Goal: Task Accomplishment & Management: Manage account settings

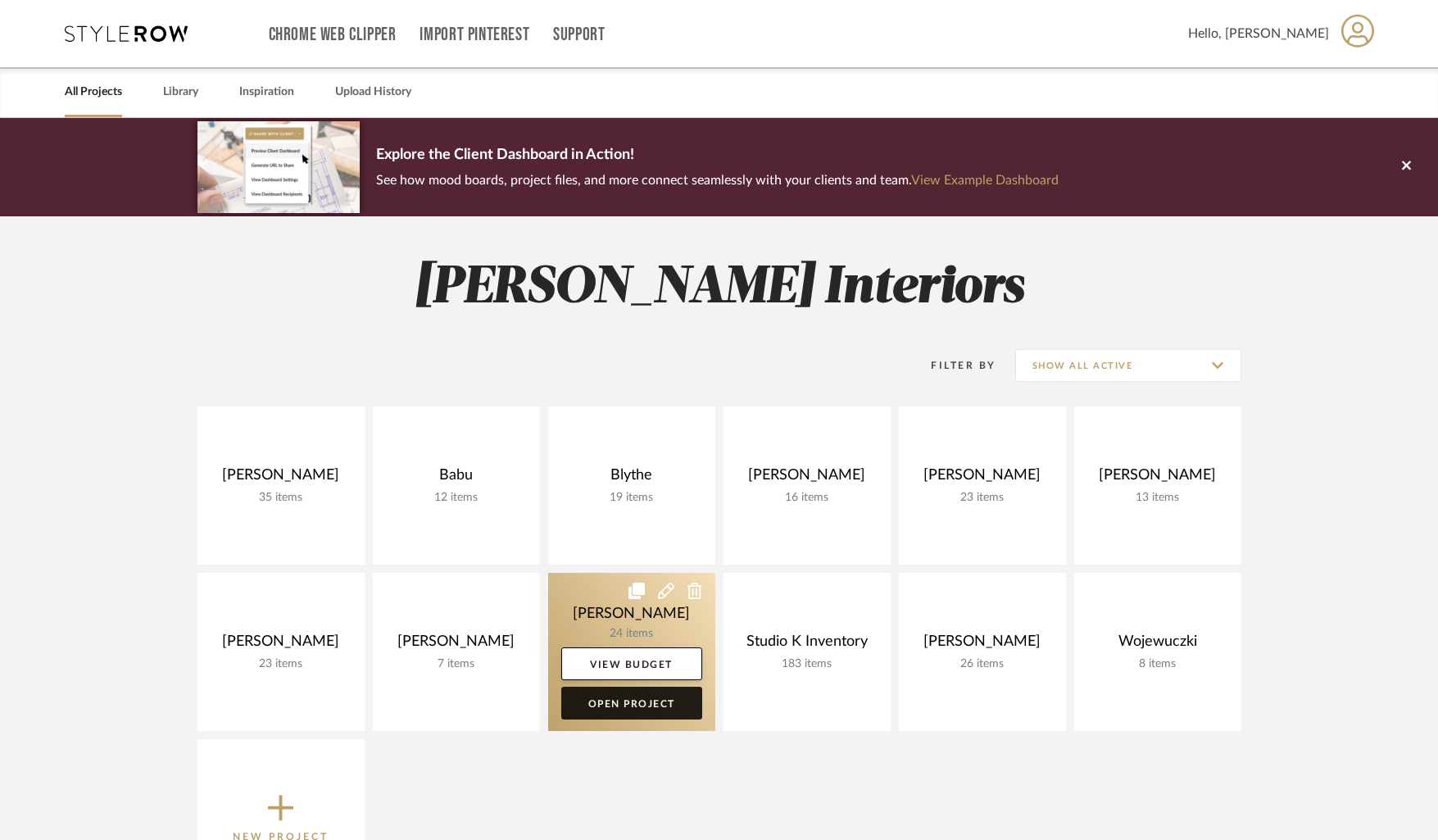
click at [642, 696] on link "Open Project" at bounding box center [632, 702] width 141 height 33
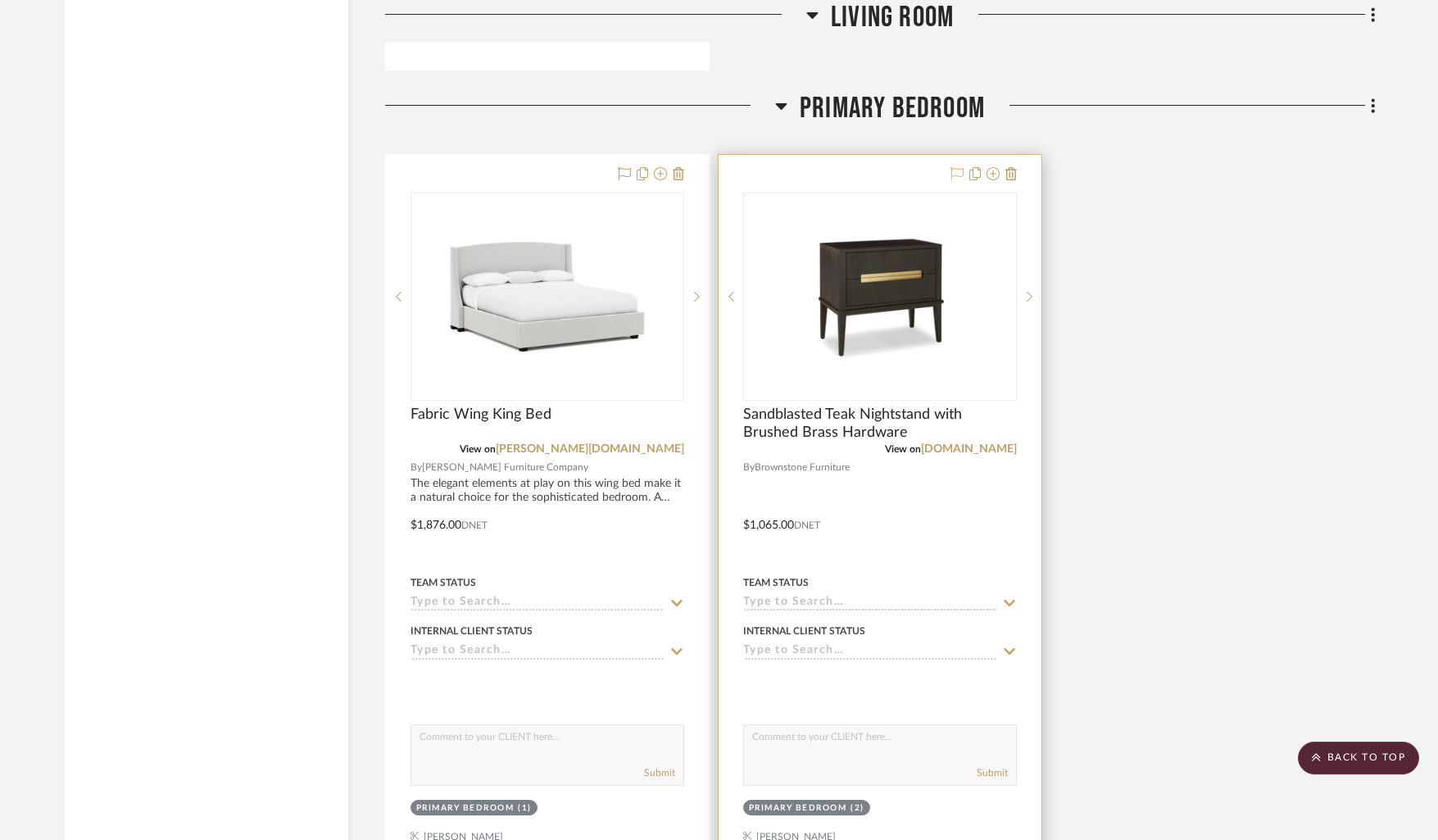
scroll to position [5025, 0]
click at [1007, 170] on icon at bounding box center [1011, 175] width 11 height 13
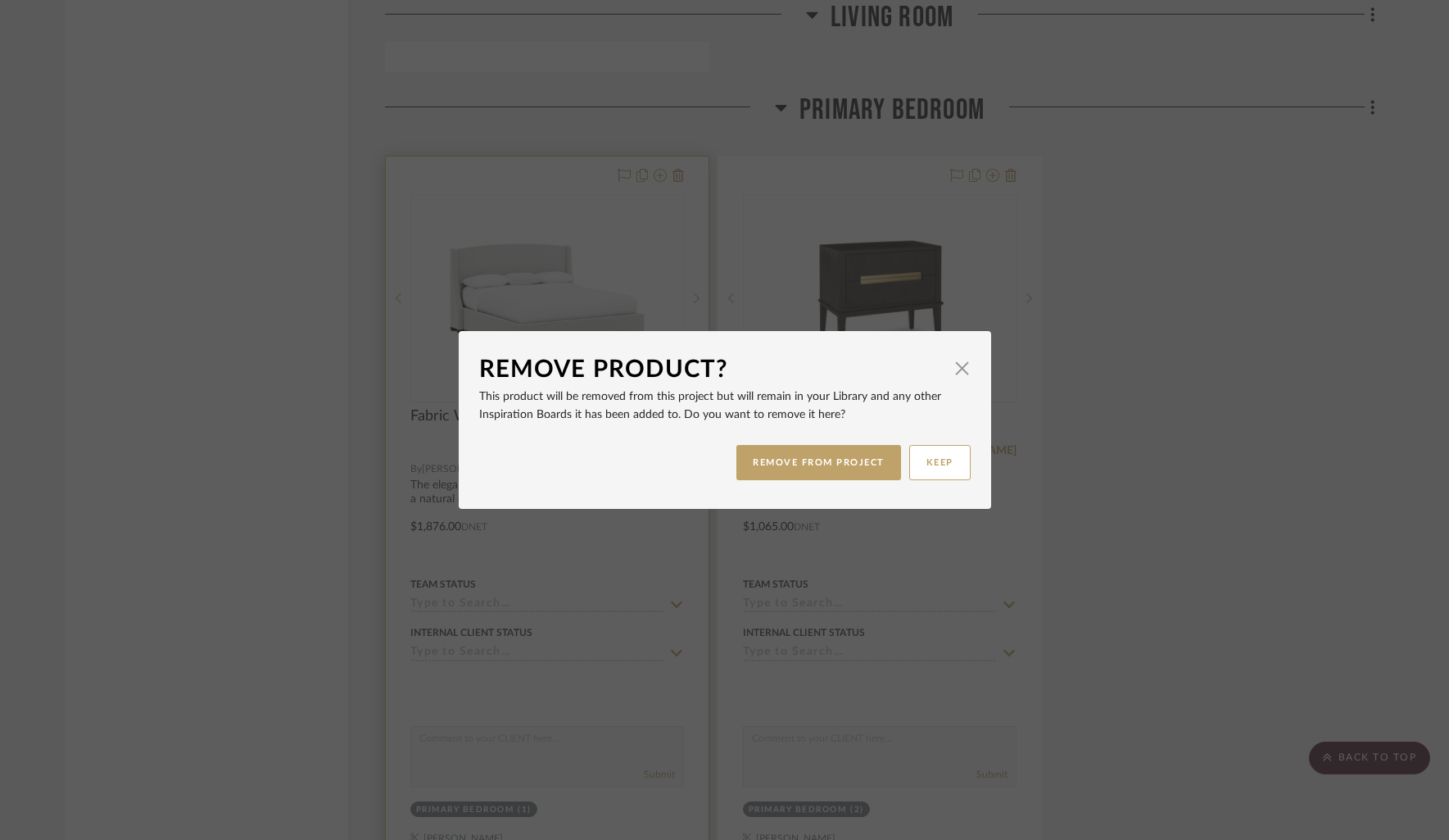
drag, startPoint x: 841, startPoint y: 472, endPoint x: 386, endPoint y: 433, distance: 456.7
click at [841, 472] on button "REMOVE FROM PROJECT" at bounding box center [818, 462] width 164 height 35
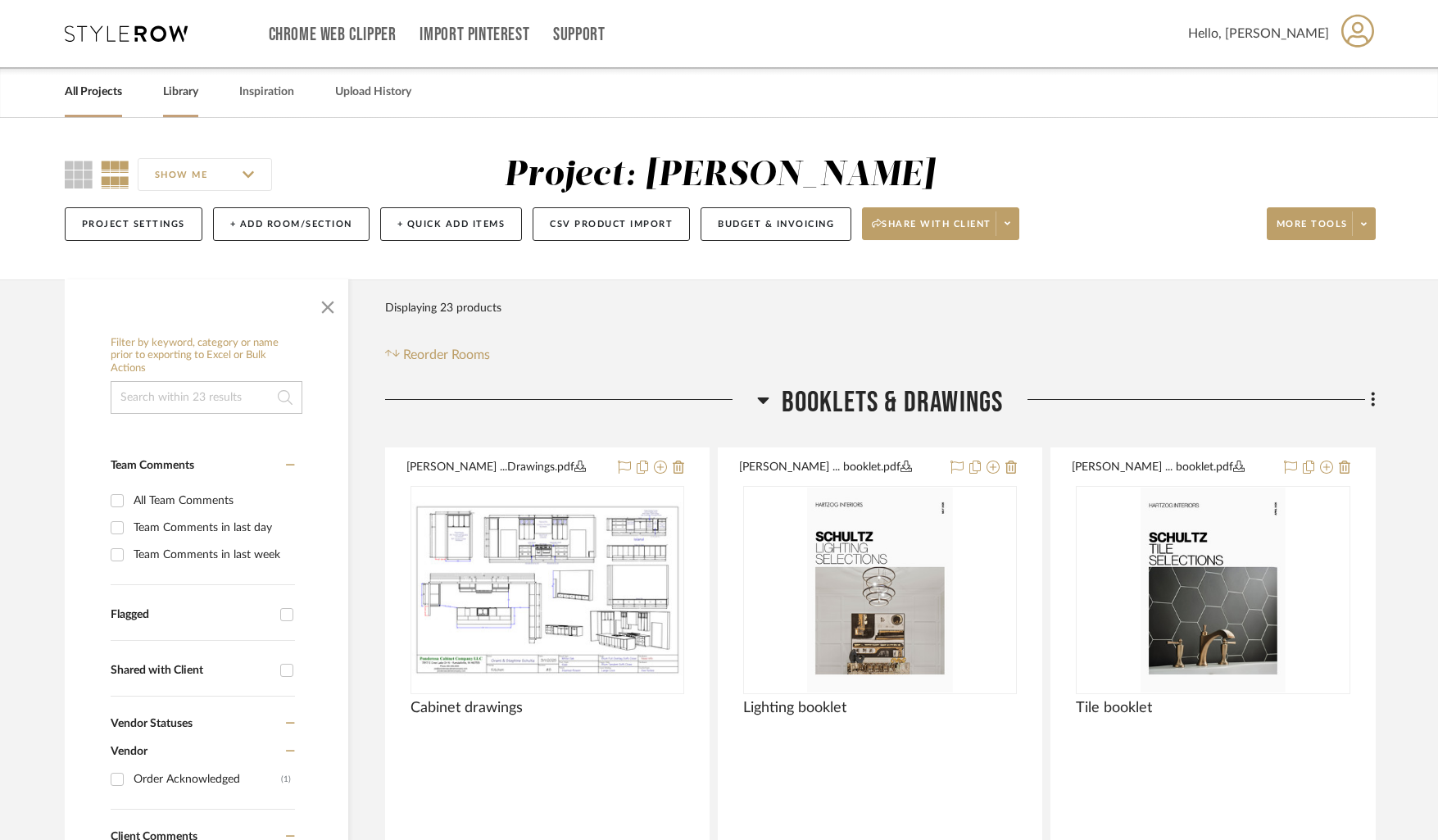
click at [185, 88] on link "Library" at bounding box center [181, 91] width 35 height 22
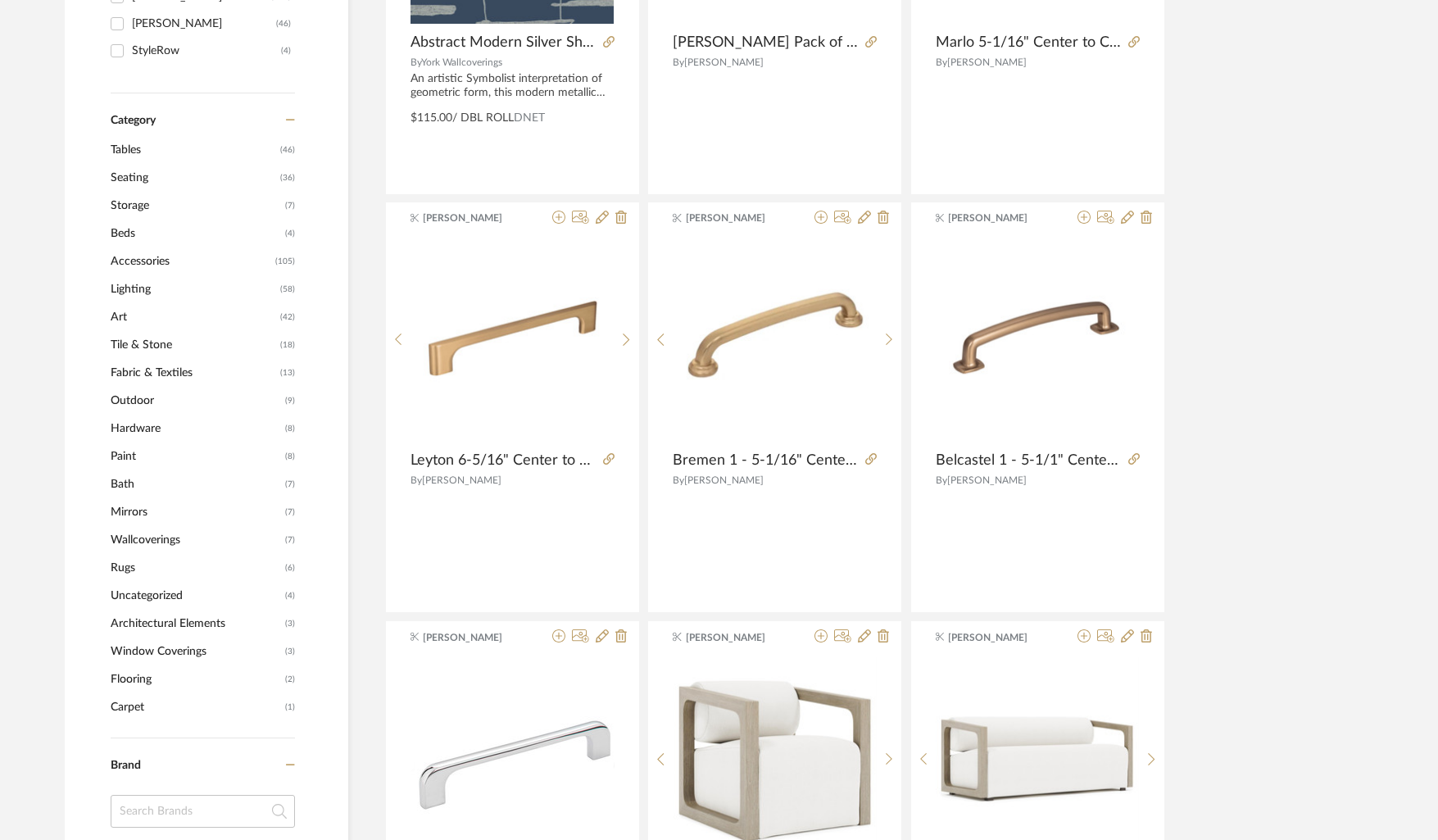
scroll to position [554, 0]
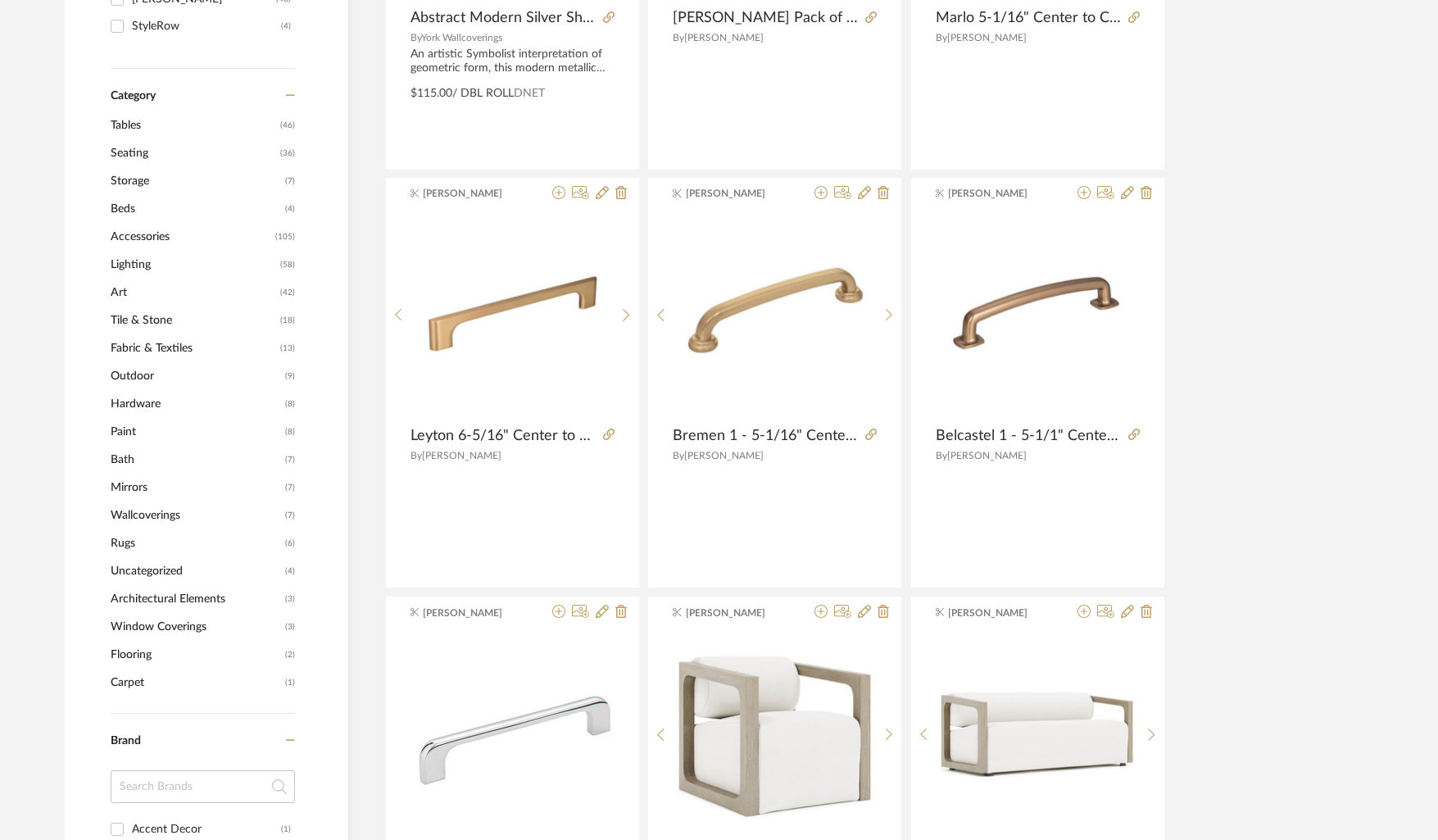
click at [155, 566] on span "Uncategorized" at bounding box center [196, 571] width 171 height 28
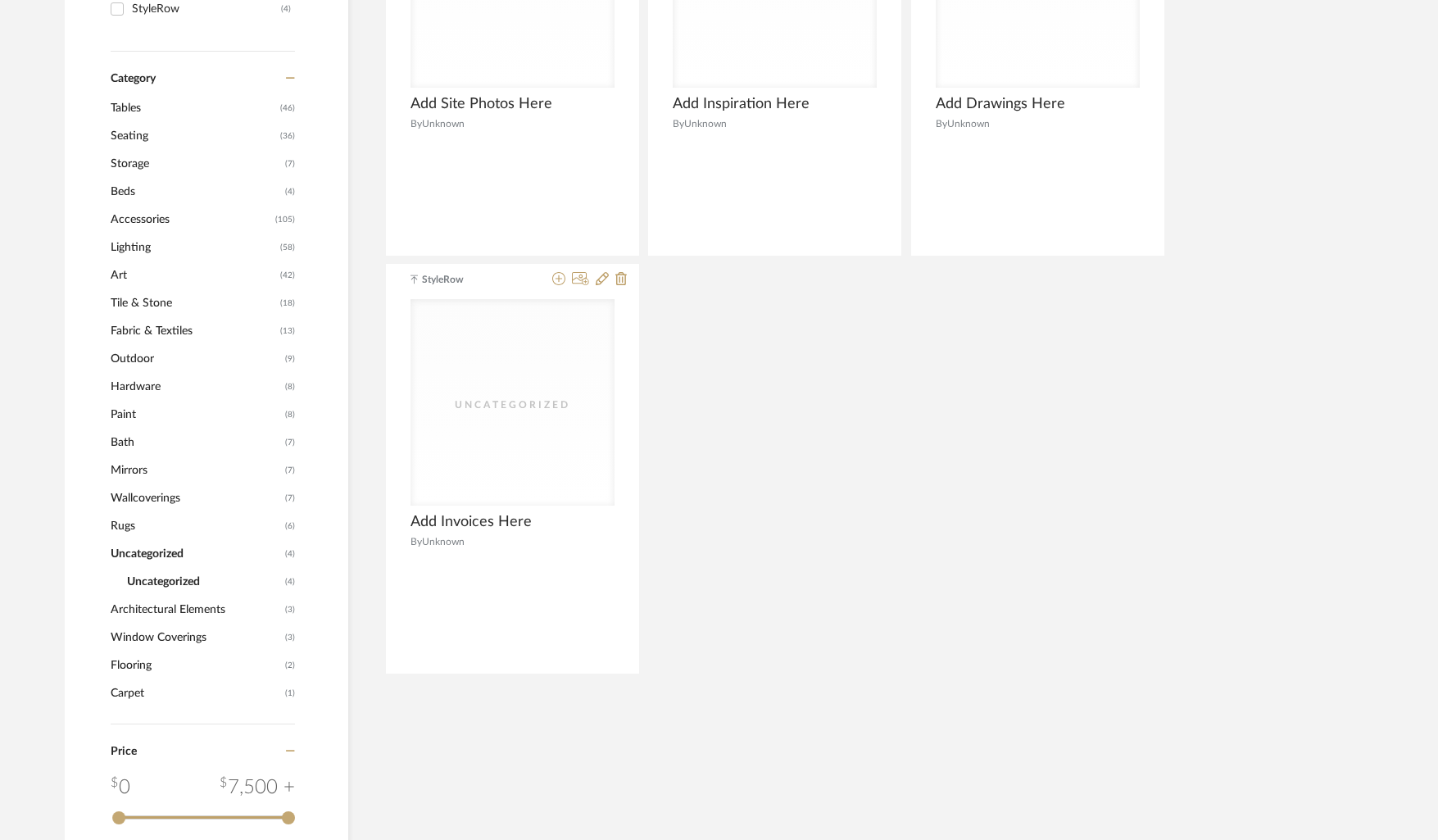
scroll to position [539, 0]
click at [140, 113] on span "Tables" at bounding box center [193, 110] width 165 height 28
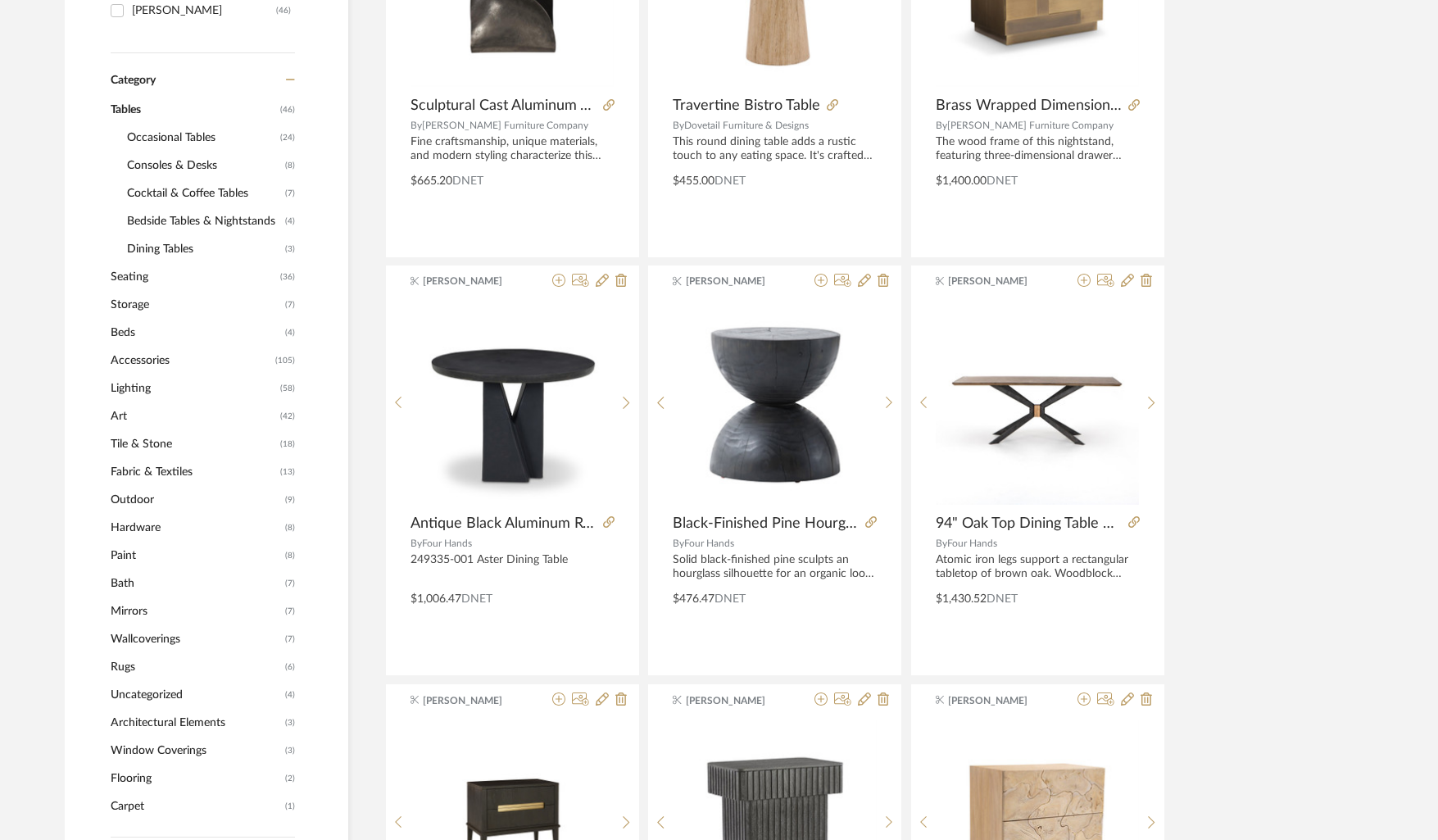
click at [167, 223] on span "Bedside Tables & Nightstands" at bounding box center [204, 221] width 154 height 28
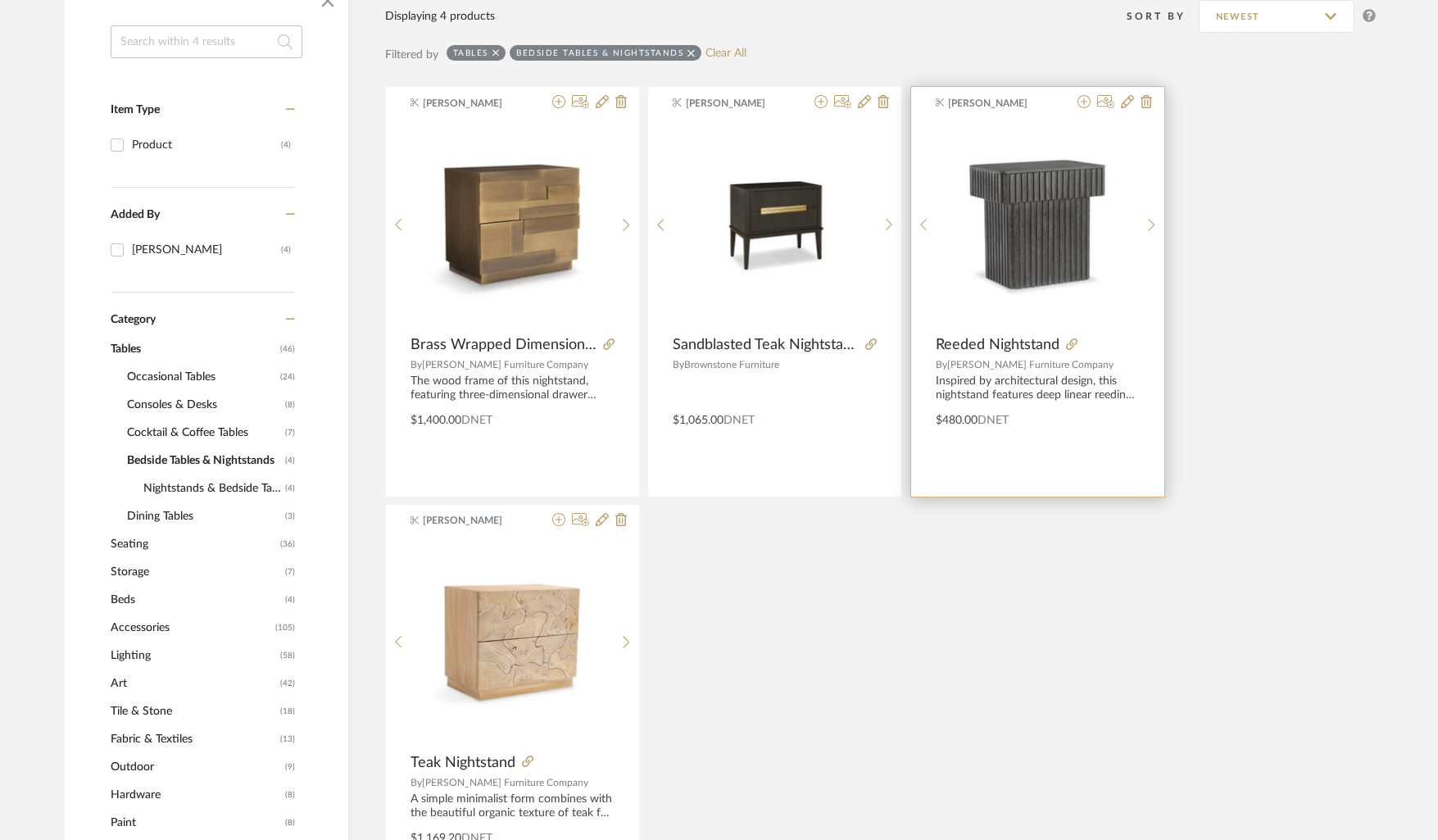
scroll to position [232, 0]
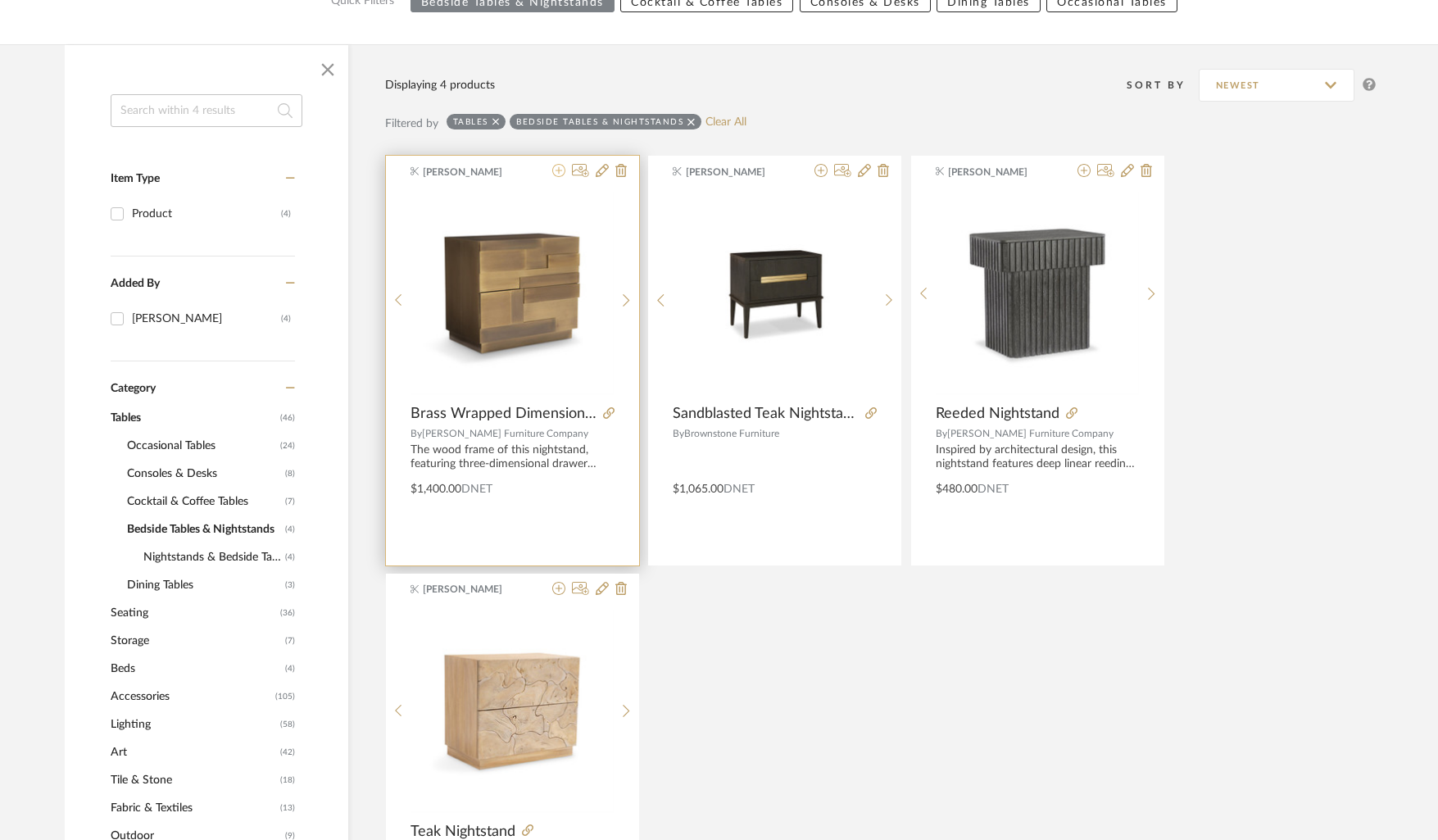
click at [557, 168] on icon at bounding box center [558, 170] width 13 height 13
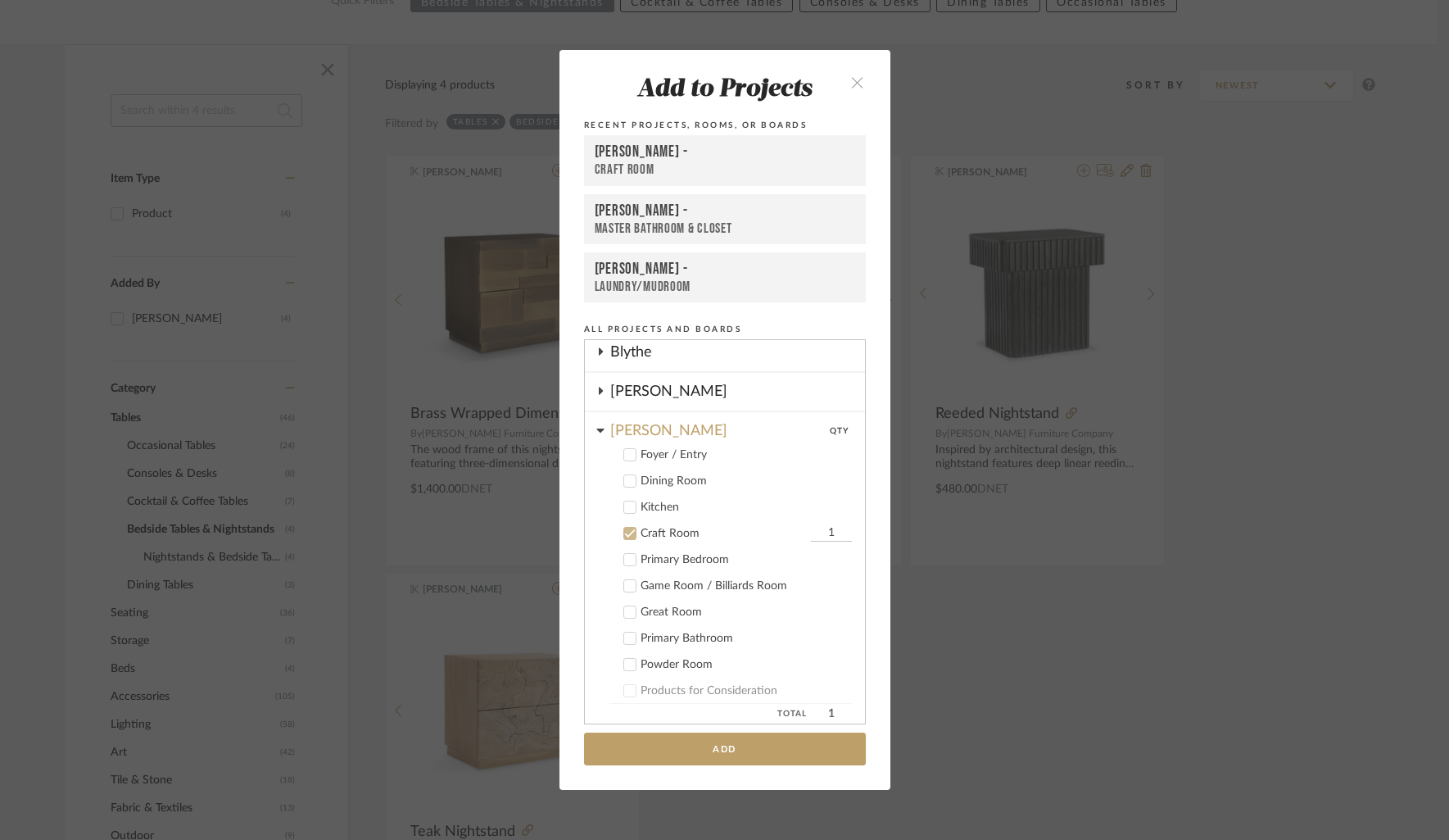
scroll to position [115, 0]
click at [625, 544] on icon at bounding box center [629, 540] width 11 height 11
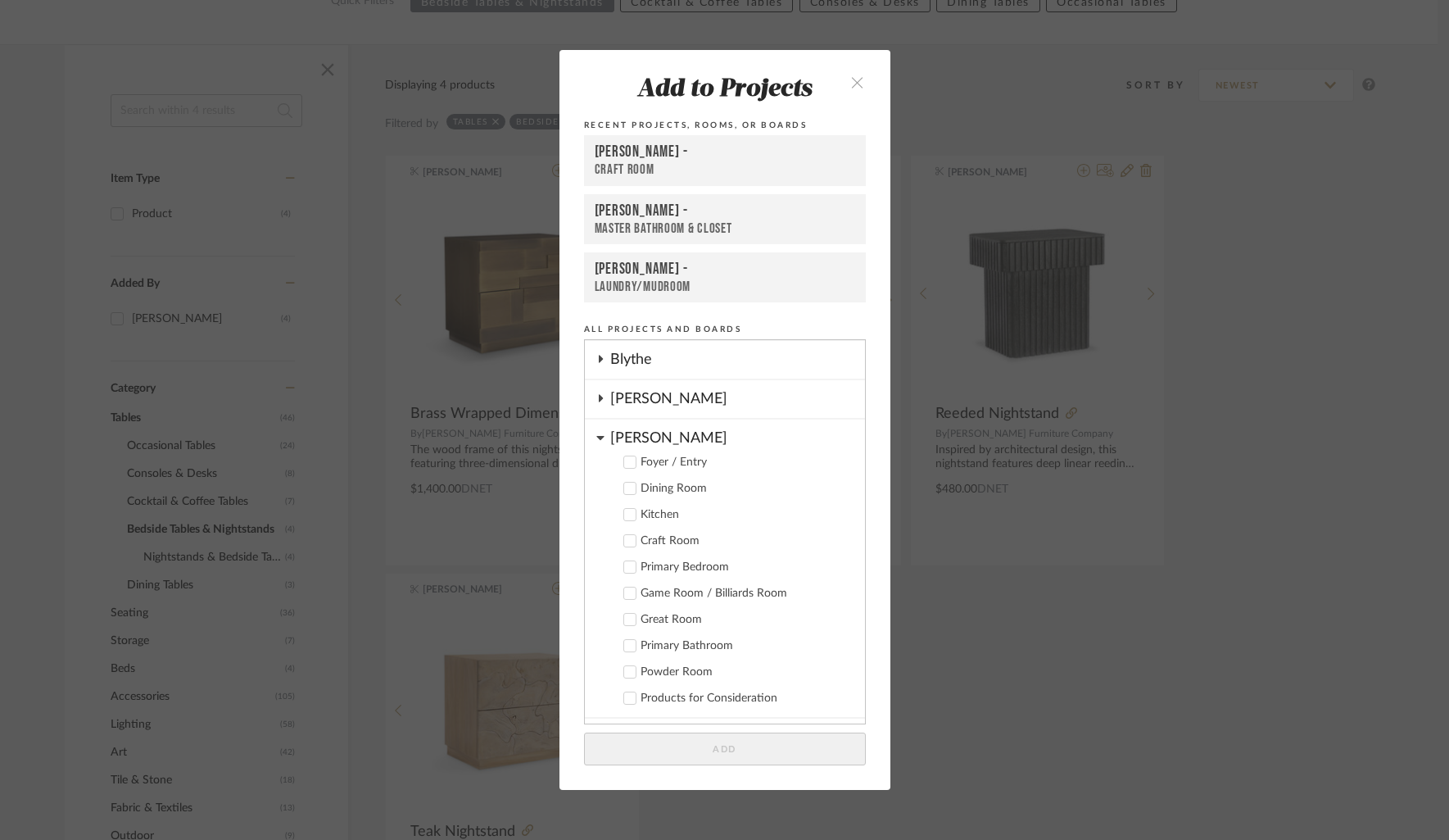
click at [597, 440] on icon at bounding box center [600, 438] width 7 height 4
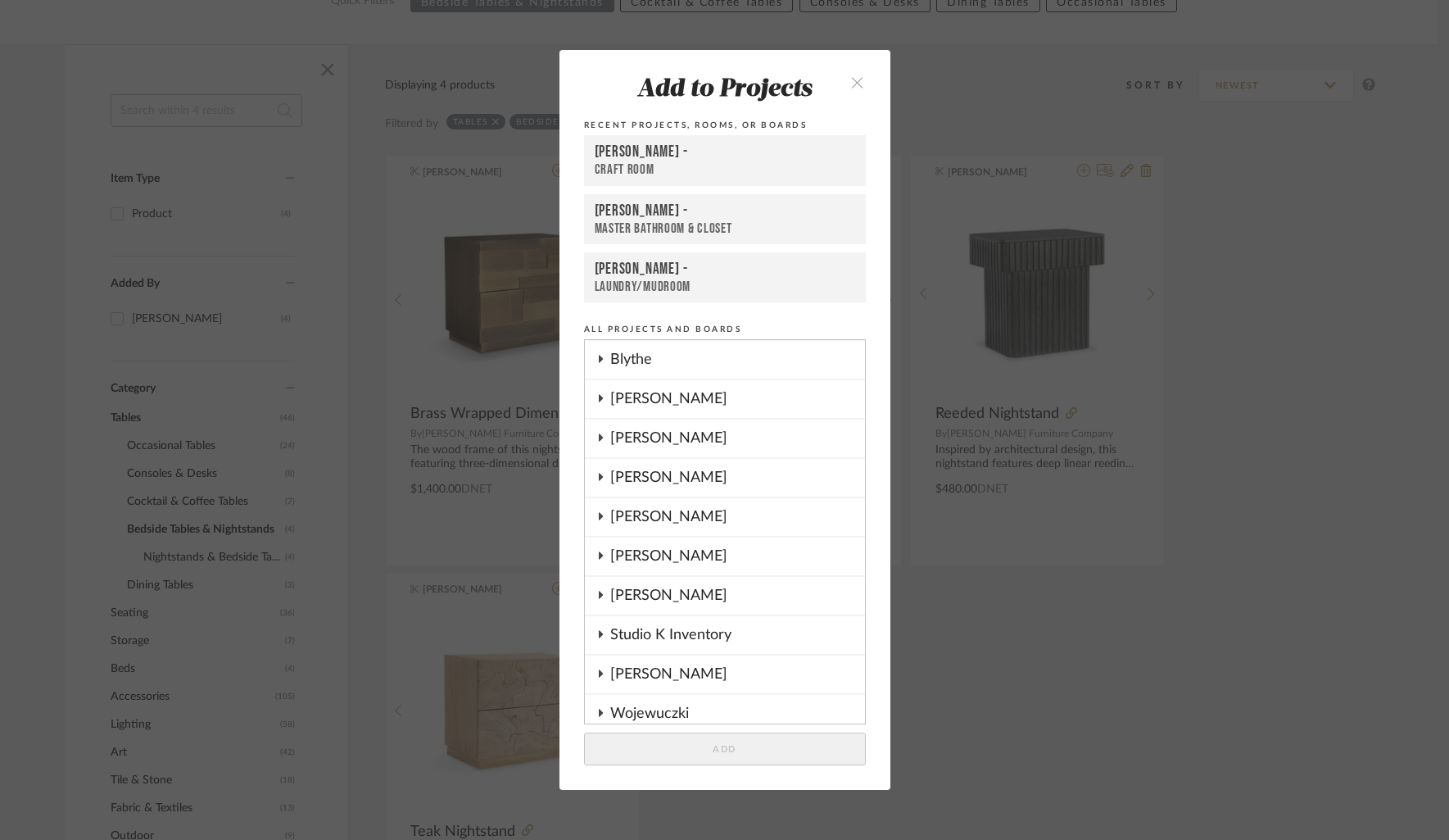
click at [598, 595] on icon at bounding box center [600, 594] width 13 height 8
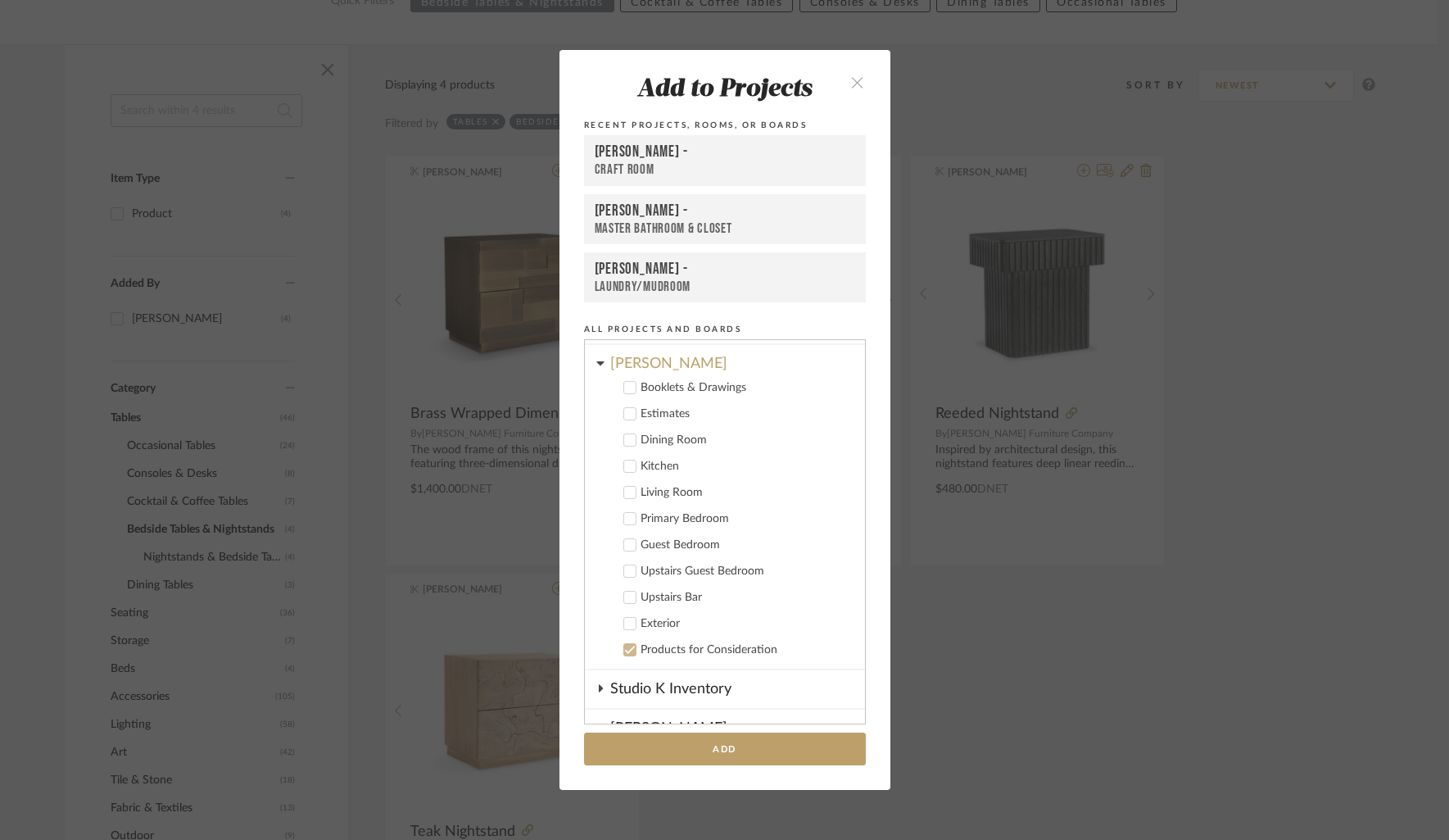
scroll to position [366, 0]
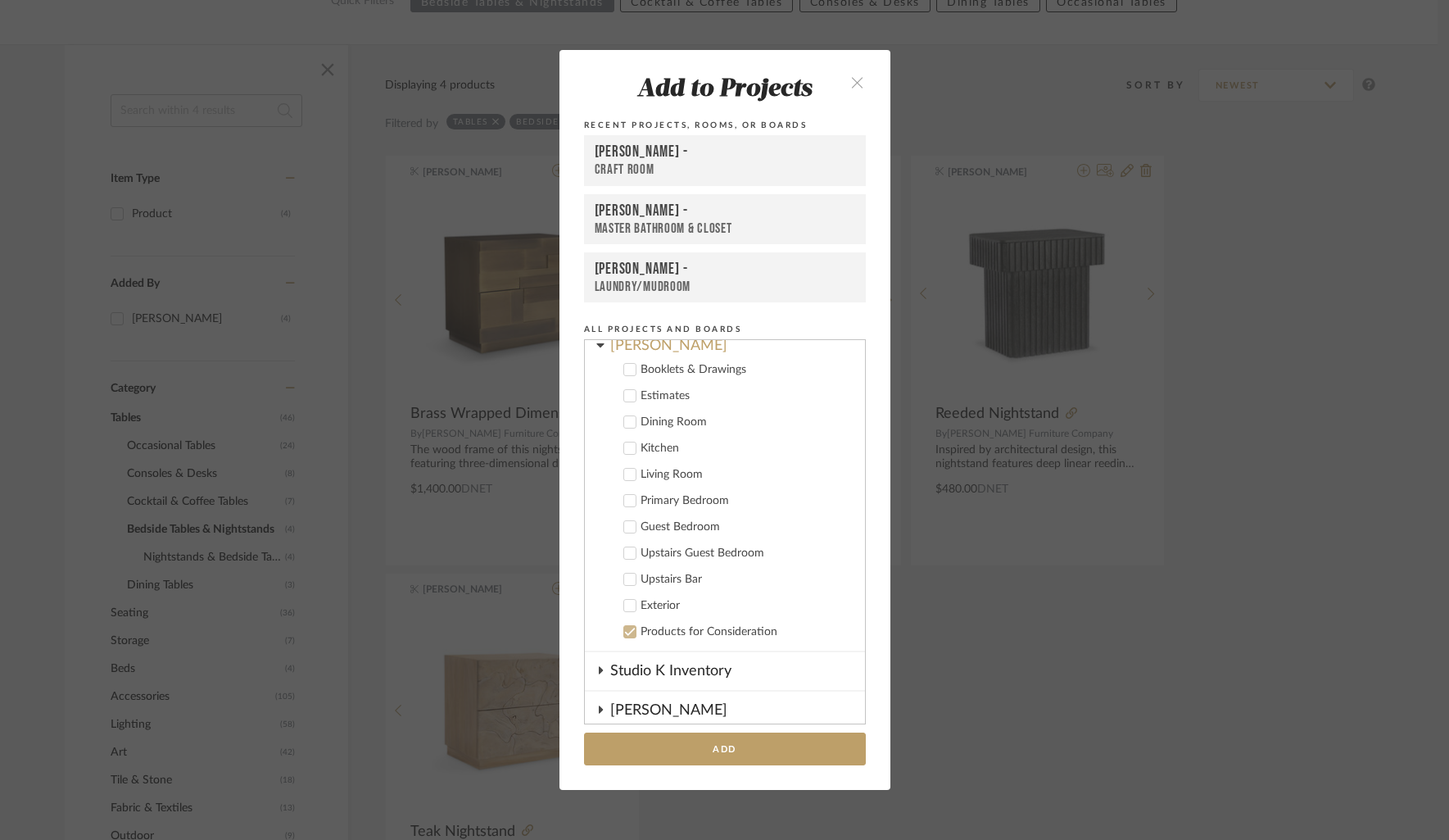
click at [624, 503] on icon at bounding box center [629, 500] width 11 height 8
drag, startPoint x: 818, startPoint y: 502, endPoint x: 799, endPoint y: 503, distance: 19.0
click at [811, 503] on input "1" at bounding box center [831, 500] width 41 height 17
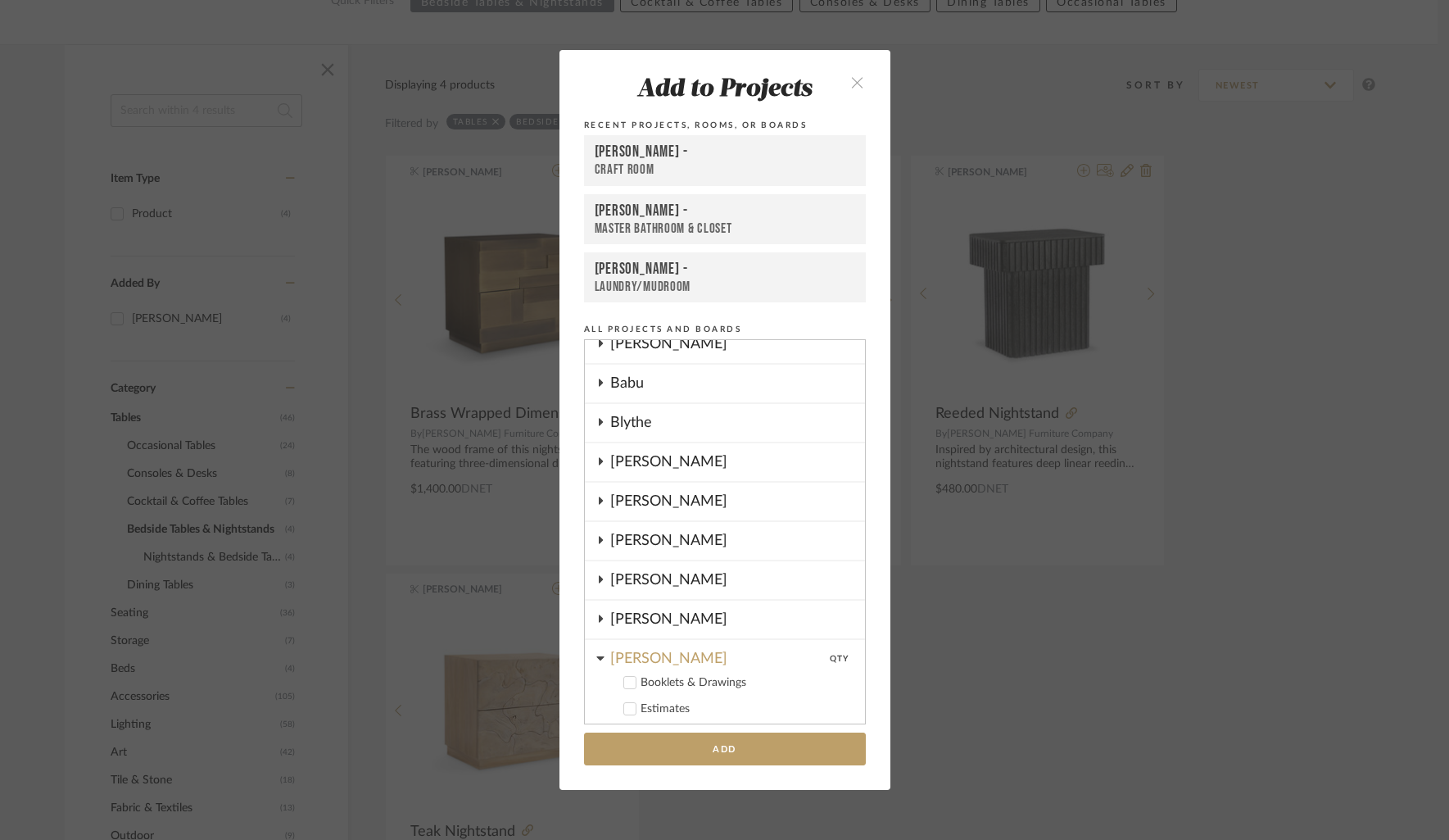
scroll to position [192, 0]
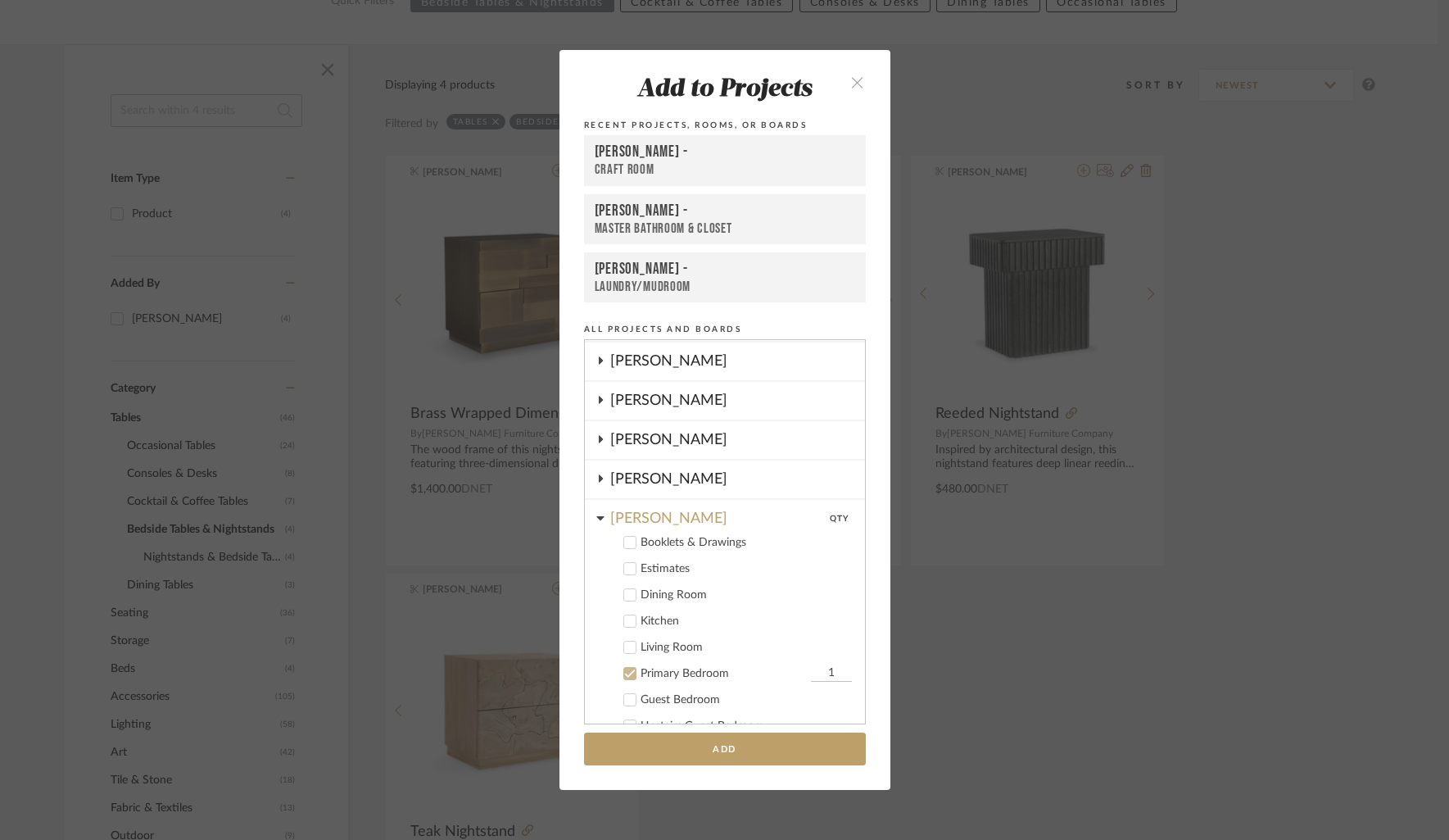
drag, startPoint x: 822, startPoint y: 672, endPoint x: 809, endPoint y: 677, distance: 13.9
click at [811, 677] on input "1" at bounding box center [831, 673] width 41 height 17
drag, startPoint x: 820, startPoint y: 675, endPoint x: 807, endPoint y: 676, distance: 13.0
click at [811, 676] on input "1" at bounding box center [831, 673] width 41 height 17
type input "2"
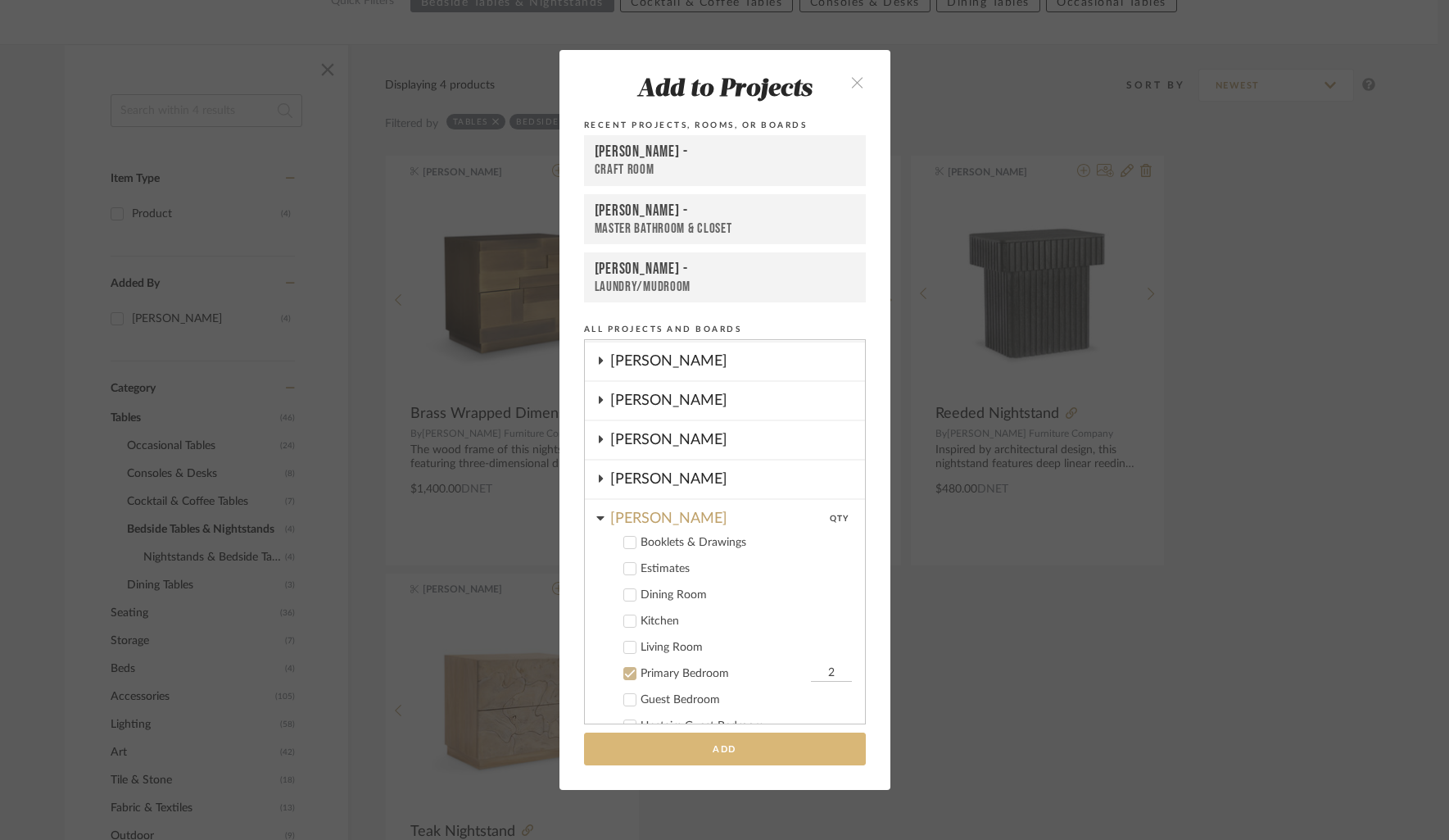
click at [762, 743] on button "Add" at bounding box center [725, 749] width 282 height 33
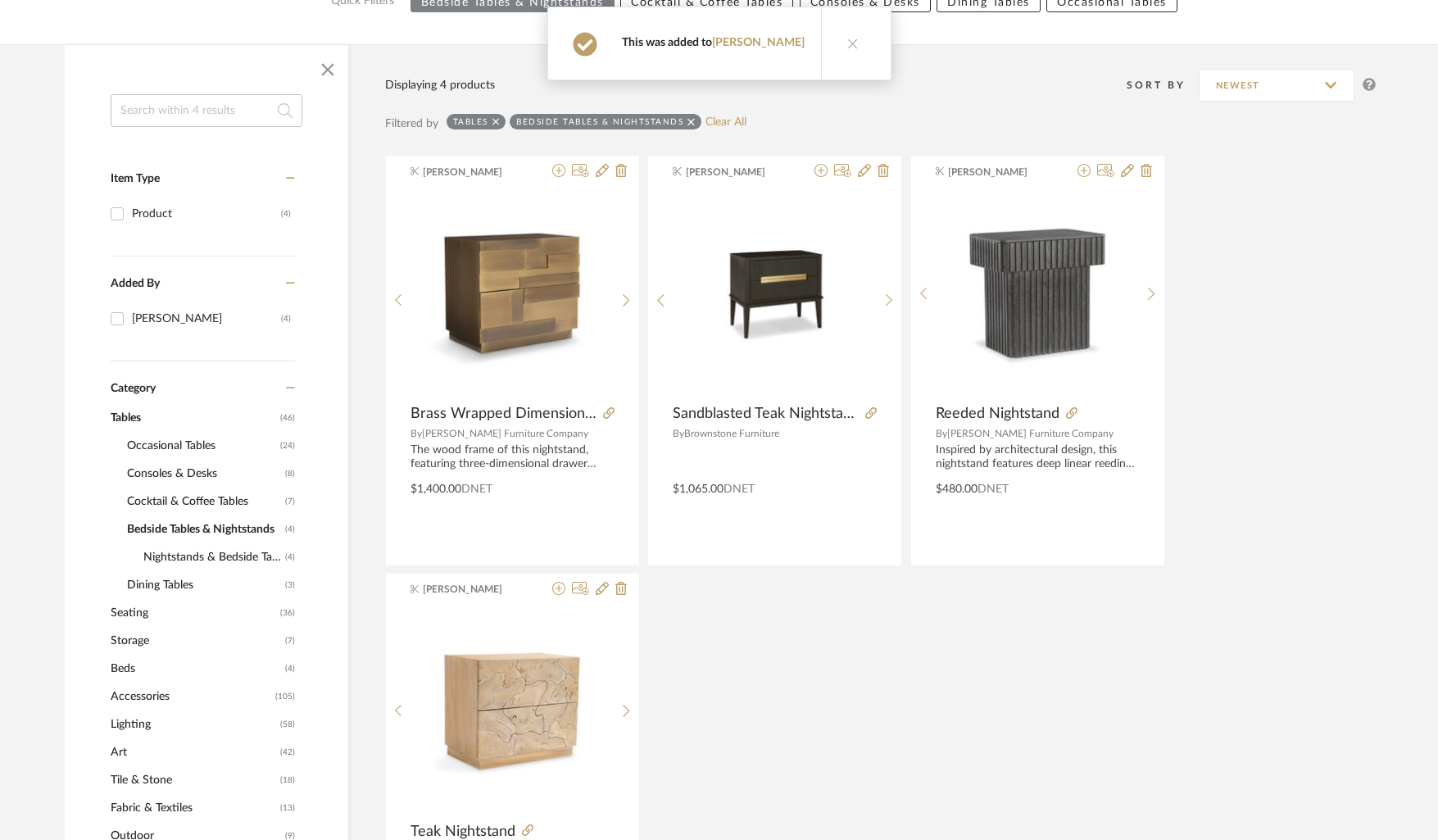
scroll to position [0, 0]
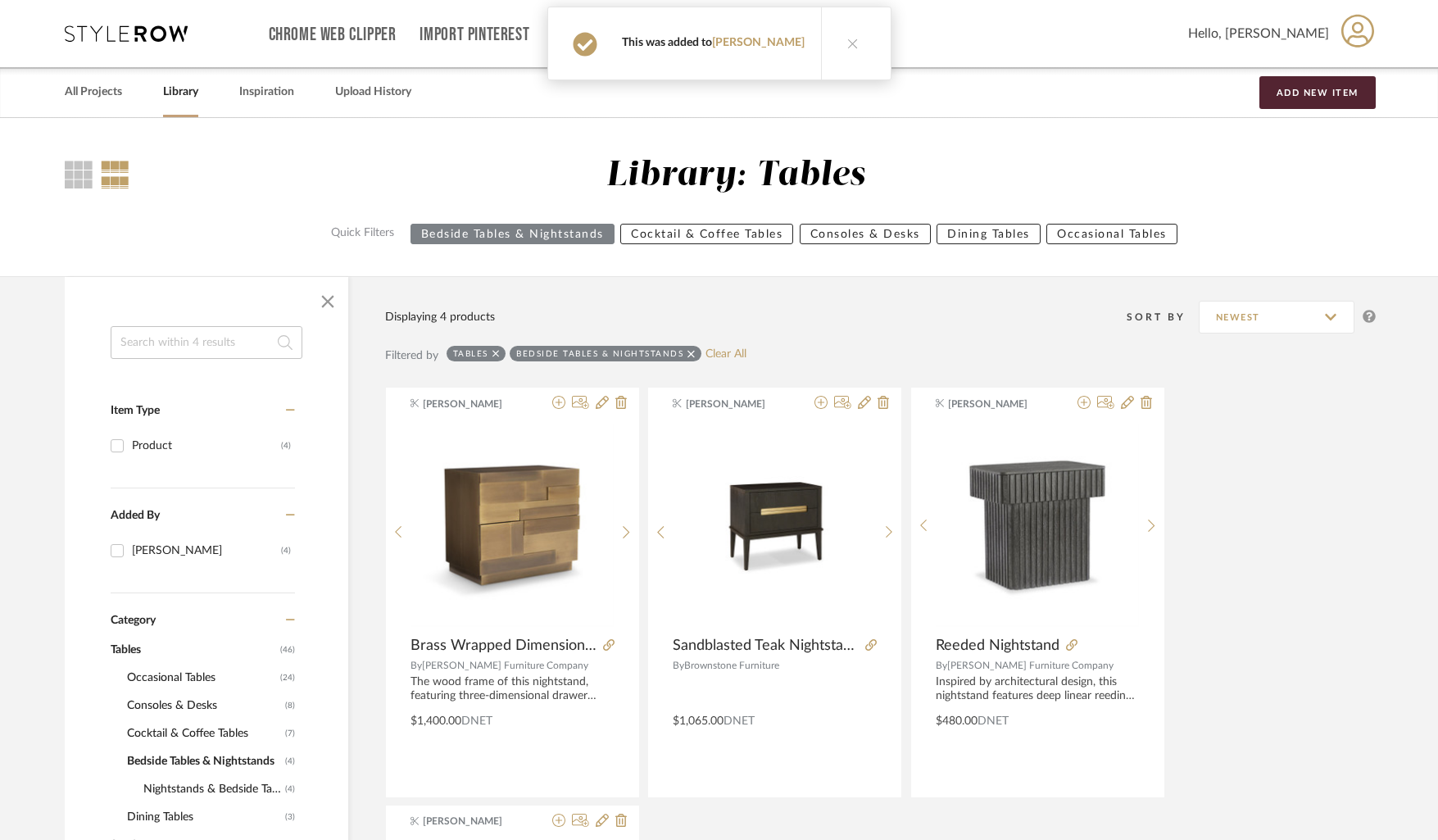
click at [62, 91] on div "All Projects Library Inspiration Upload History Add New Item" at bounding box center [720, 91] width 1359 height 50
click at [73, 91] on link "All Projects" at bounding box center [93, 91] width 57 height 22
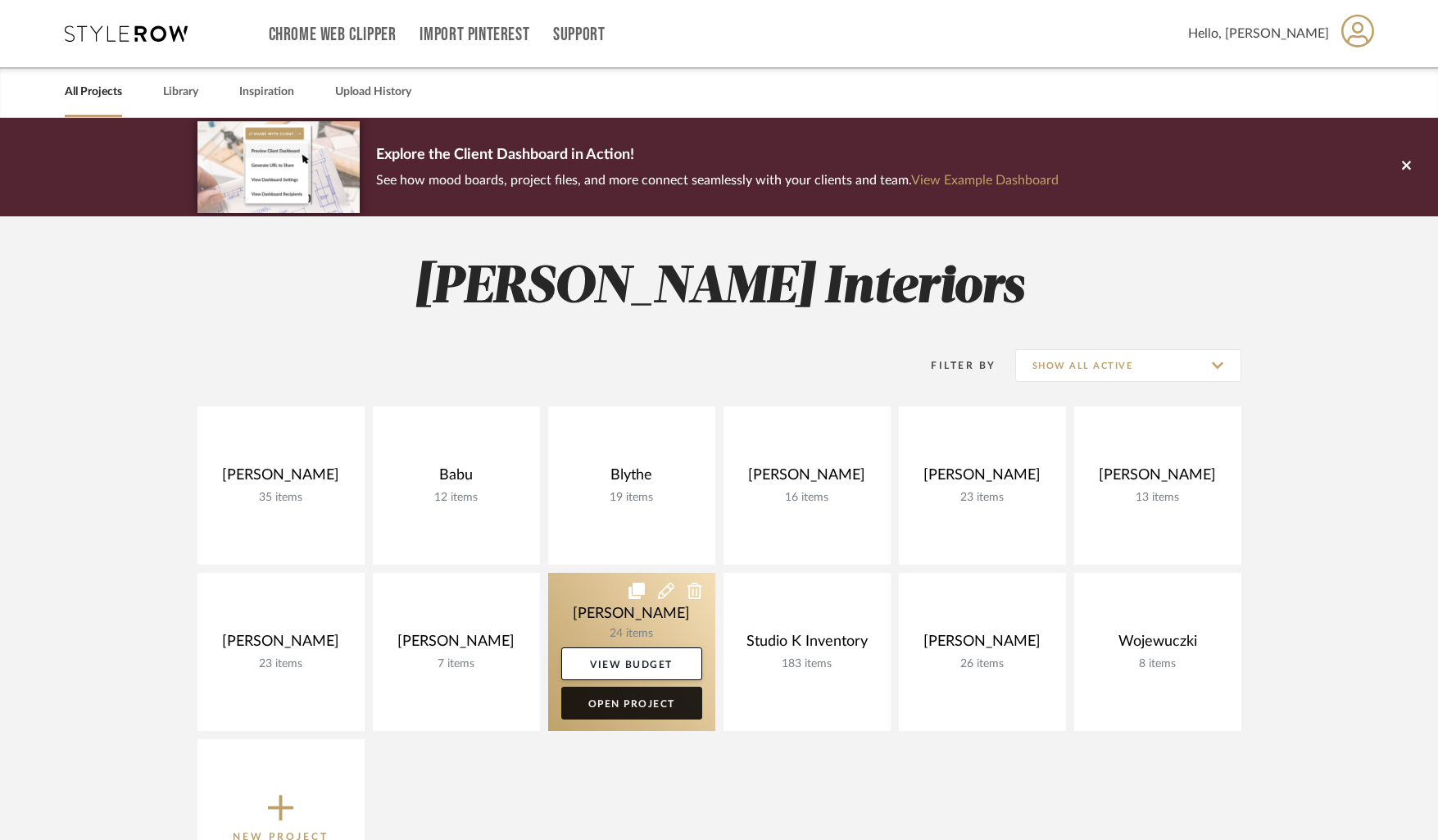
click at [634, 702] on link "Open Project" at bounding box center [632, 702] width 141 height 33
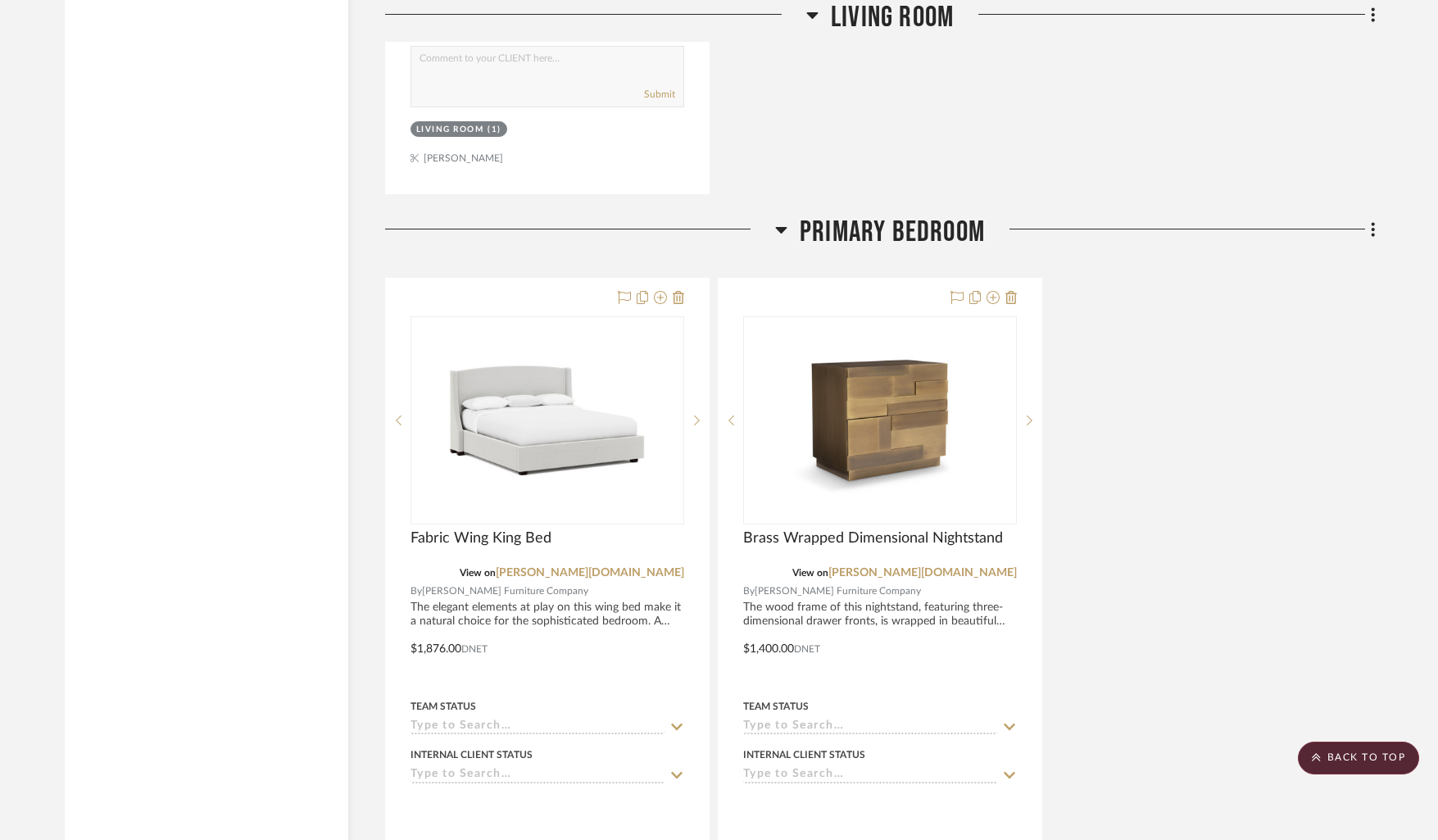
scroll to position [4902, 0]
drag, startPoint x: 504, startPoint y: 292, endPoint x: 163, endPoint y: 1, distance: 448.3
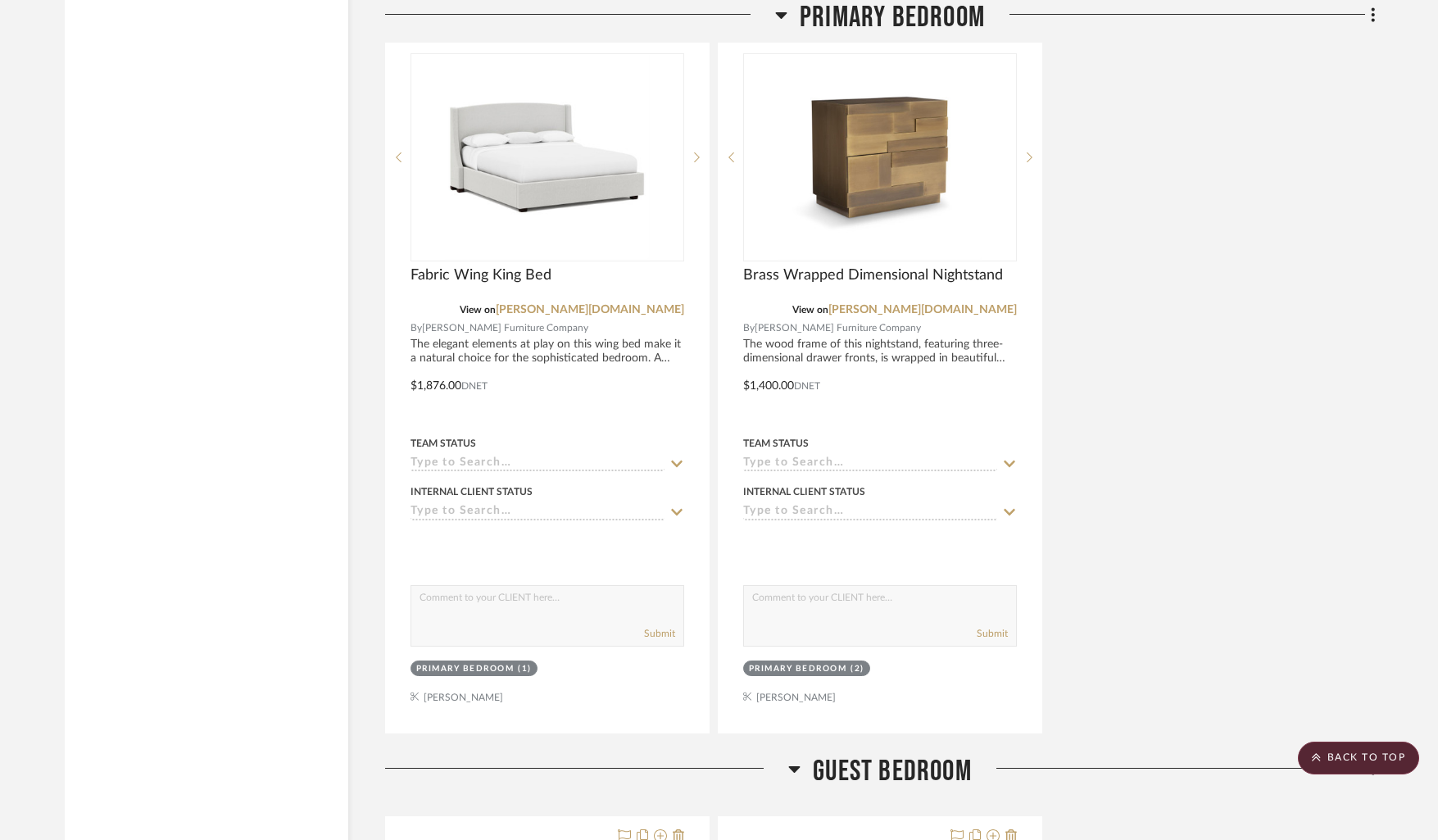
scroll to position [5162, 0]
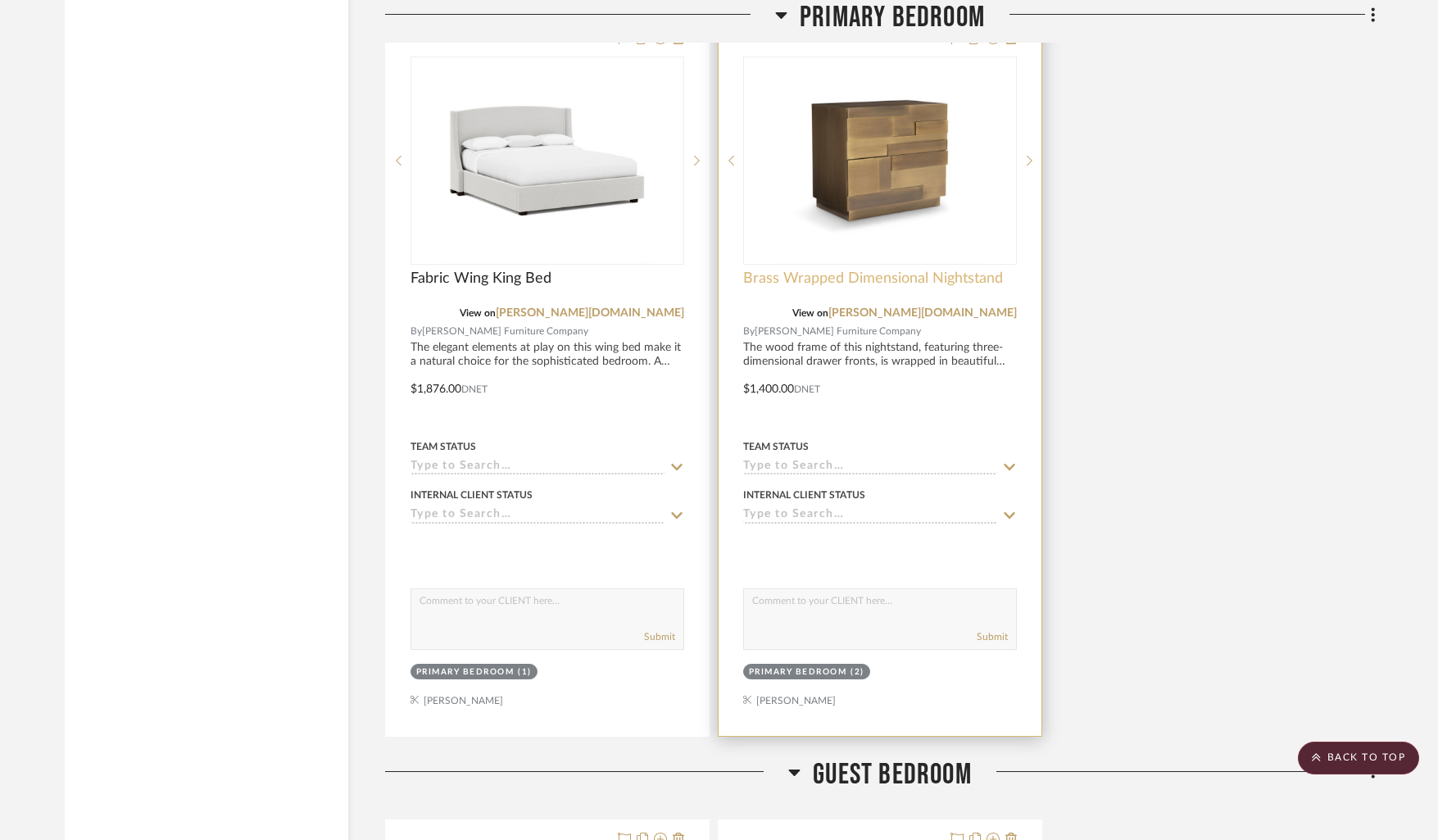
click at [795, 270] on span "Brass Wrapped Dimensional Nightstand" at bounding box center [874, 279] width 260 height 18
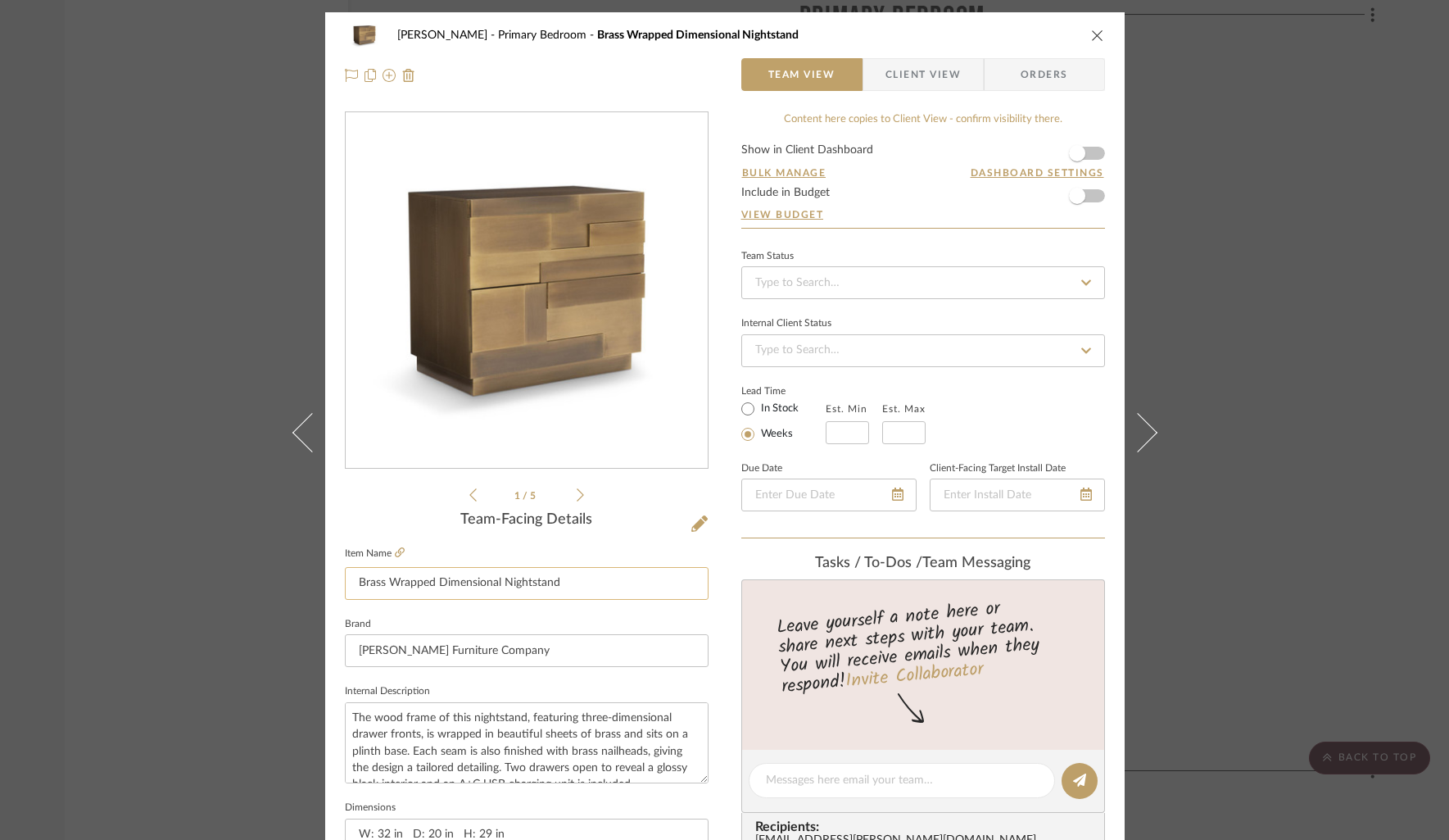
drag, startPoint x: 506, startPoint y: 585, endPoint x: 345, endPoint y: 584, distance: 161.0
click at [346, 583] on input "Brass Wrapped Dimensional Nightstand" at bounding box center [527, 583] width 364 height 33
click at [1096, 34] on icon "close" at bounding box center [1098, 35] width 13 height 13
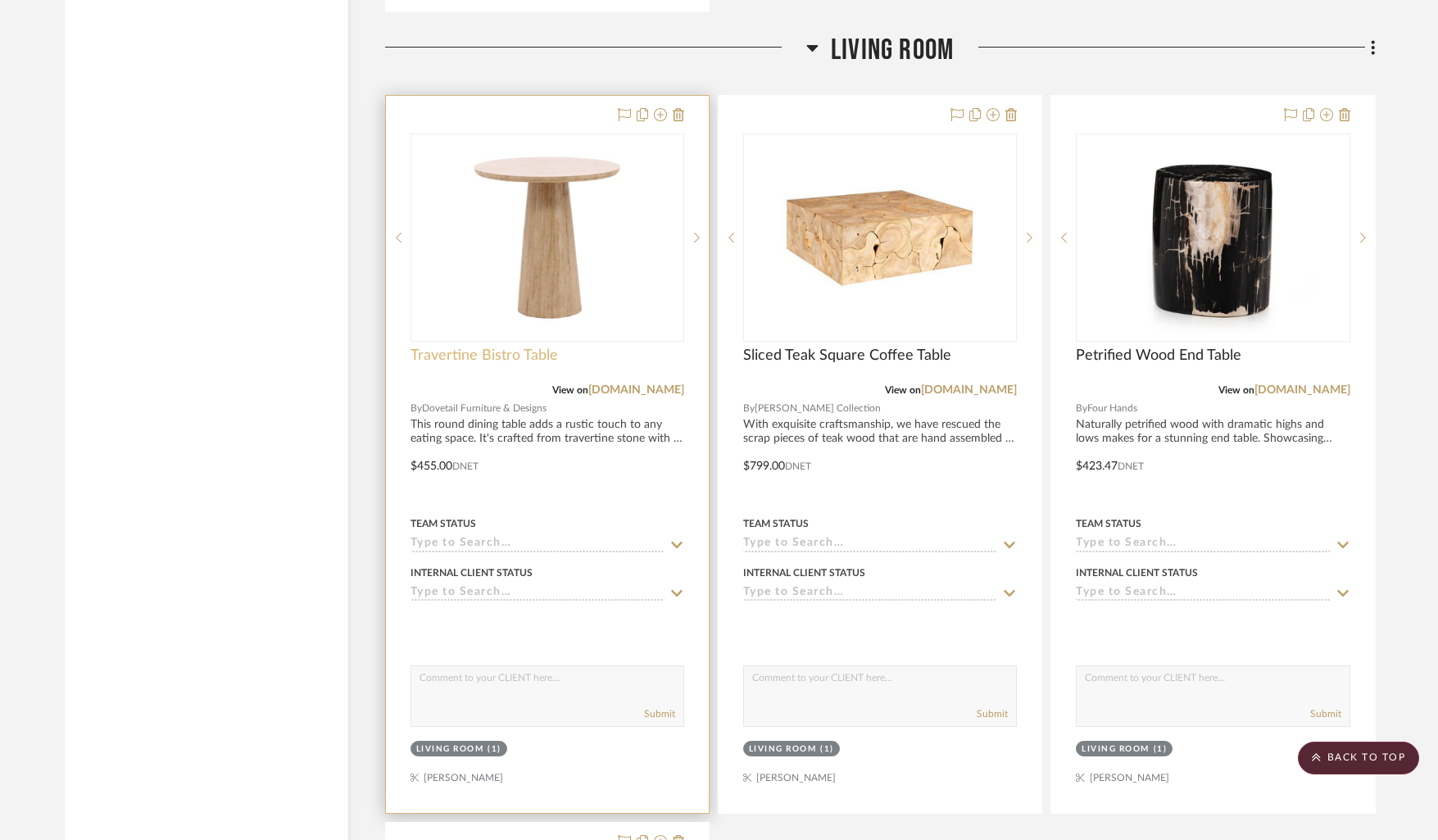
scroll to position [3556, 0]
click at [432, 358] on span "Travertine Bistro Table" at bounding box center [484, 356] width 148 height 18
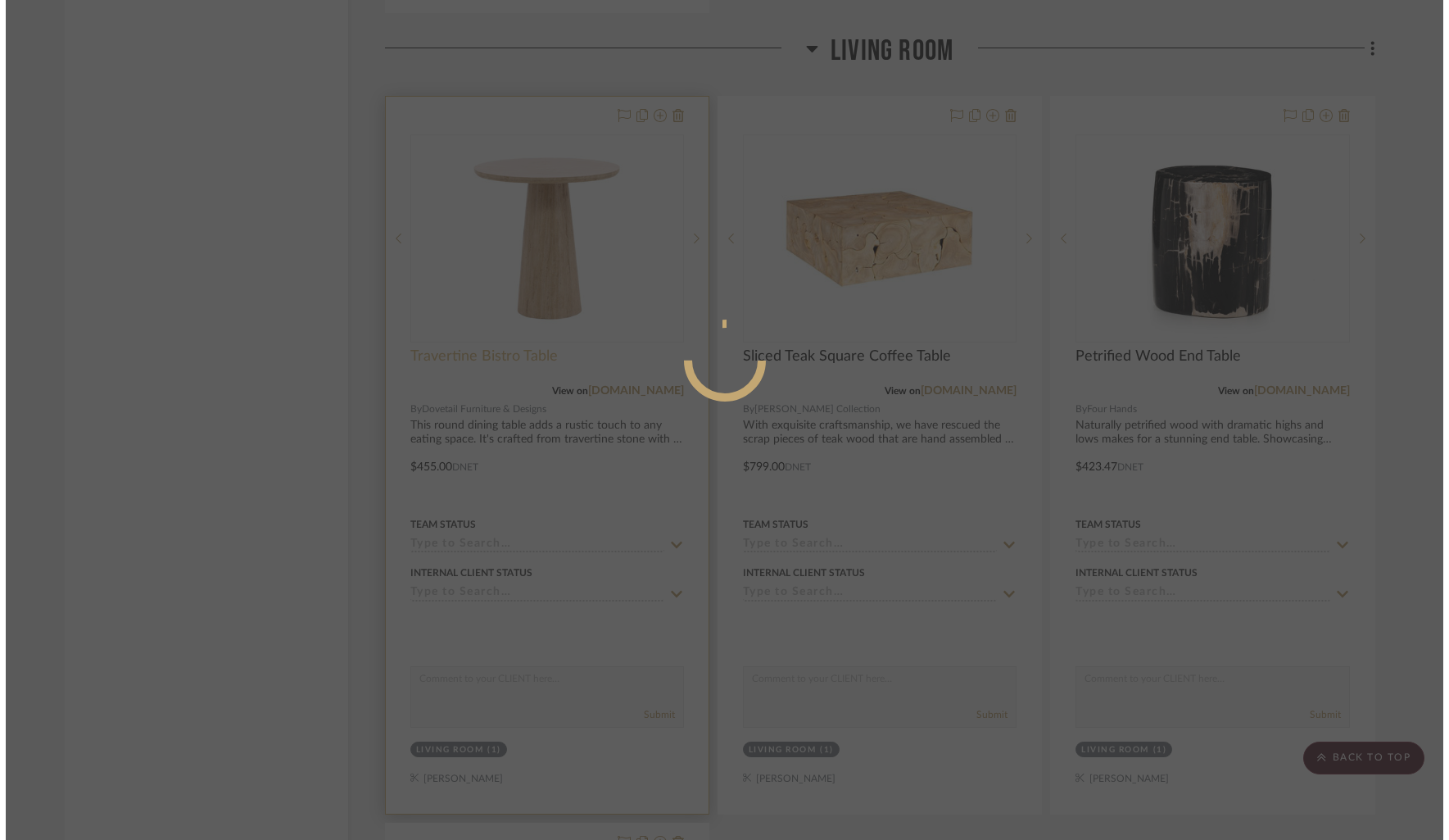
scroll to position [0, 0]
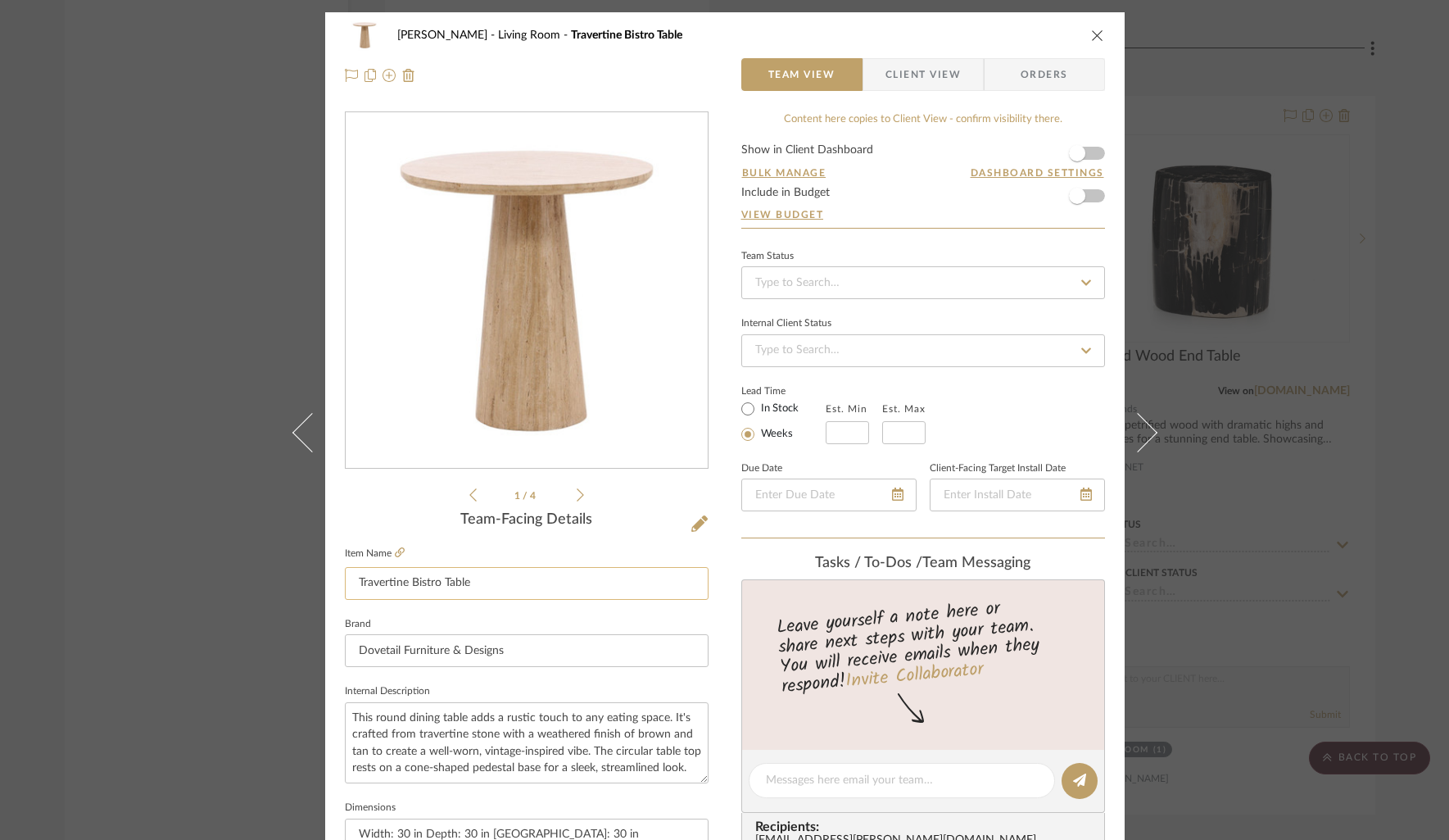
drag, startPoint x: 438, startPoint y: 587, endPoint x: 438, endPoint y: 599, distance: 12.0
click at [438, 588] on input "Travertine Bistro Table" at bounding box center [527, 583] width 364 height 33
type input "Travertine Game Table"
drag, startPoint x: 1050, startPoint y: 33, endPoint x: 1097, endPoint y: 33, distance: 47.0
click at [1050, 33] on div "[PERSON_NAME] Living Room Travertine Bistro Table" at bounding box center [737, 35] width 680 height 11
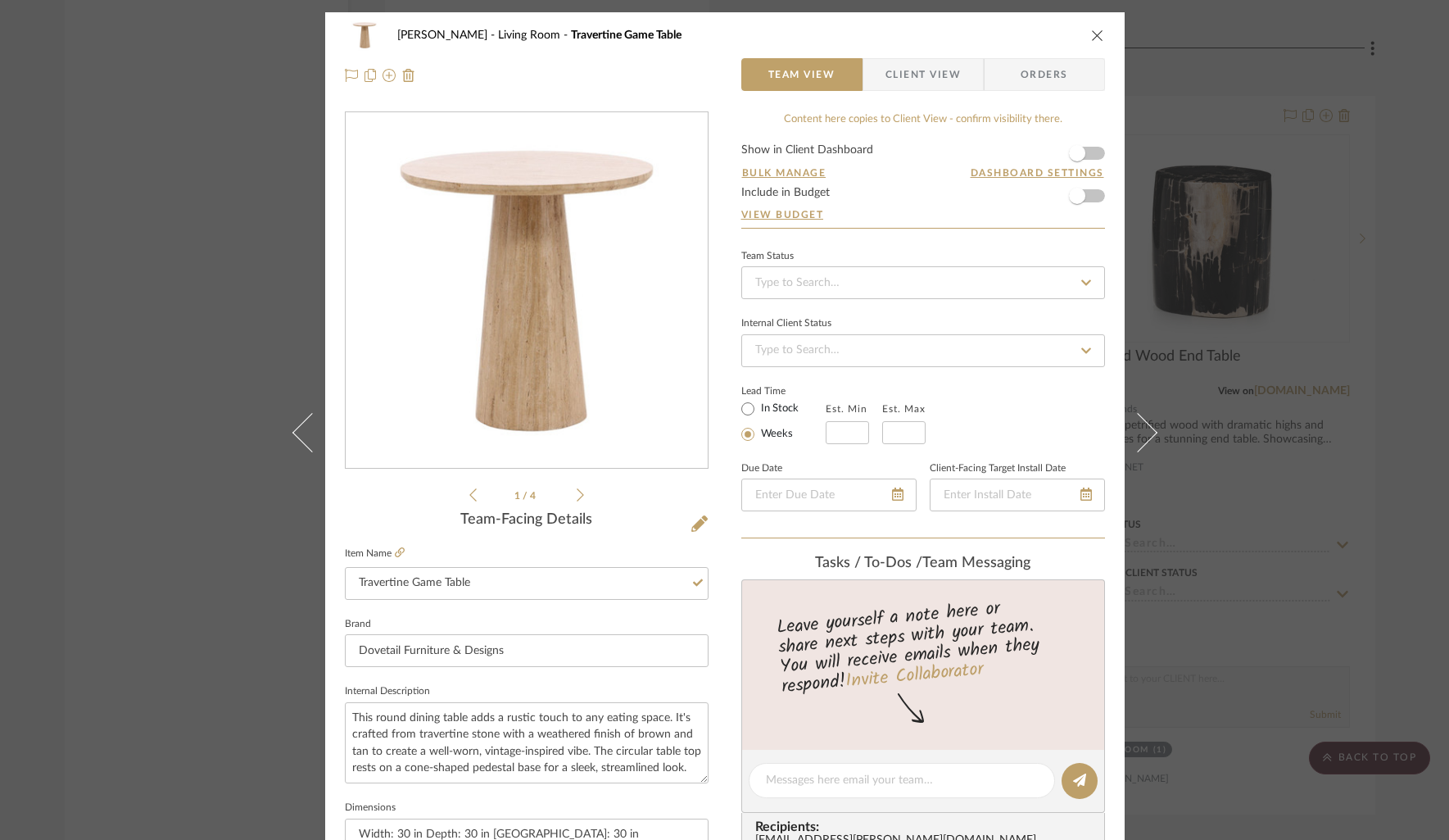
click at [1096, 33] on icon "close" at bounding box center [1098, 35] width 13 height 13
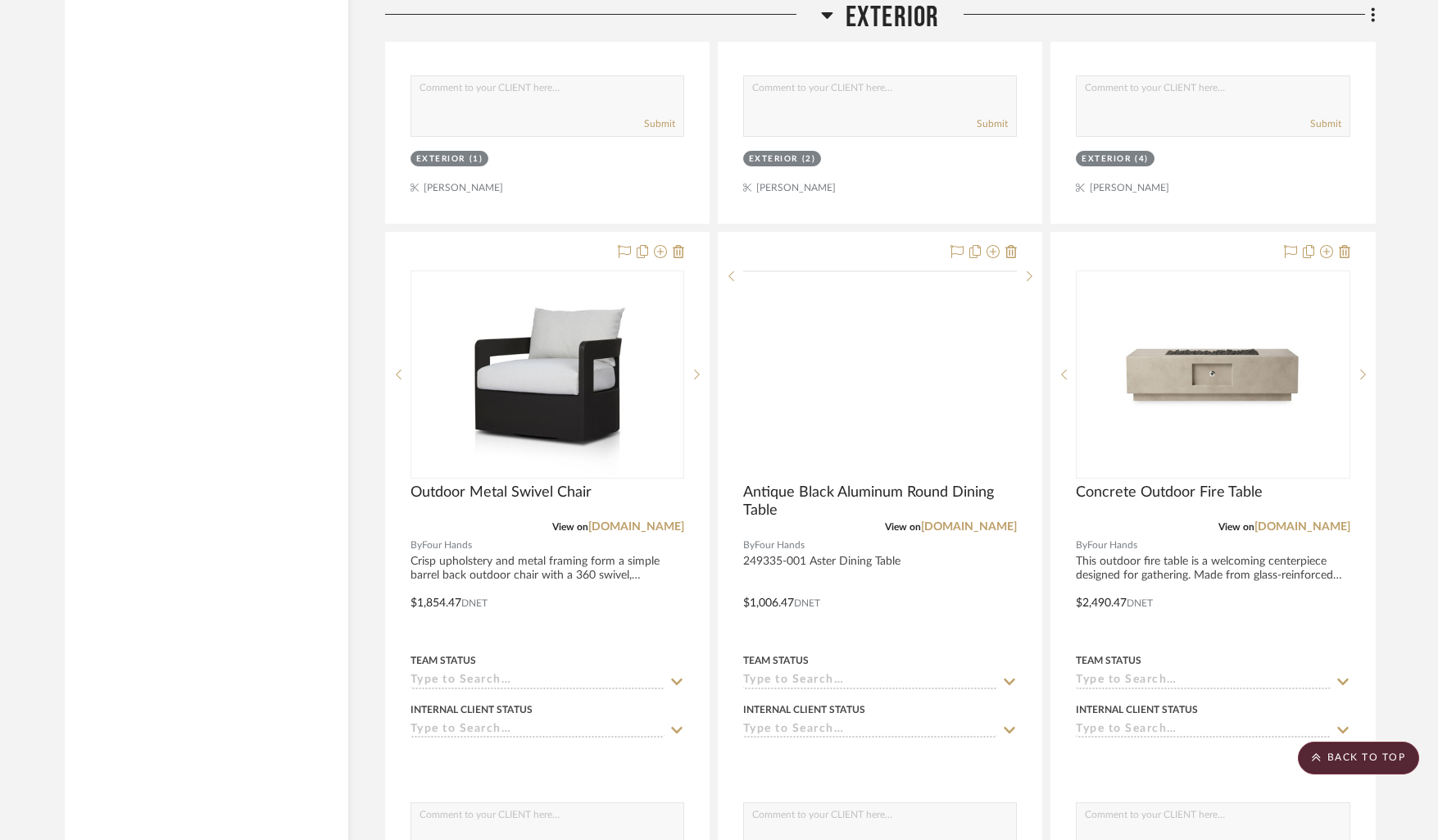
scroll to position [8990, 0]
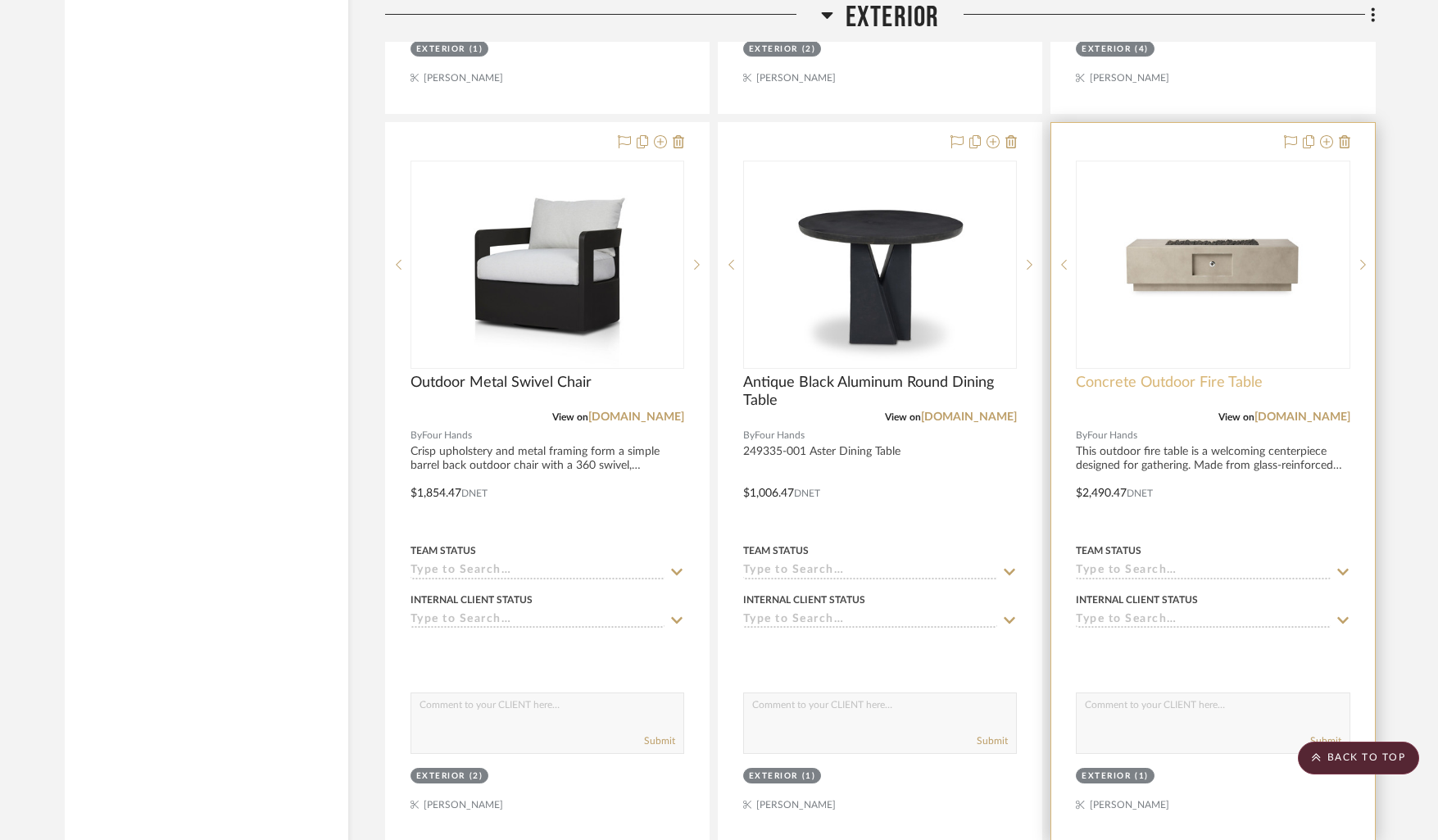
click at [1180, 373] on span "Concrete Outdoor Fire Table" at bounding box center [1169, 382] width 187 height 18
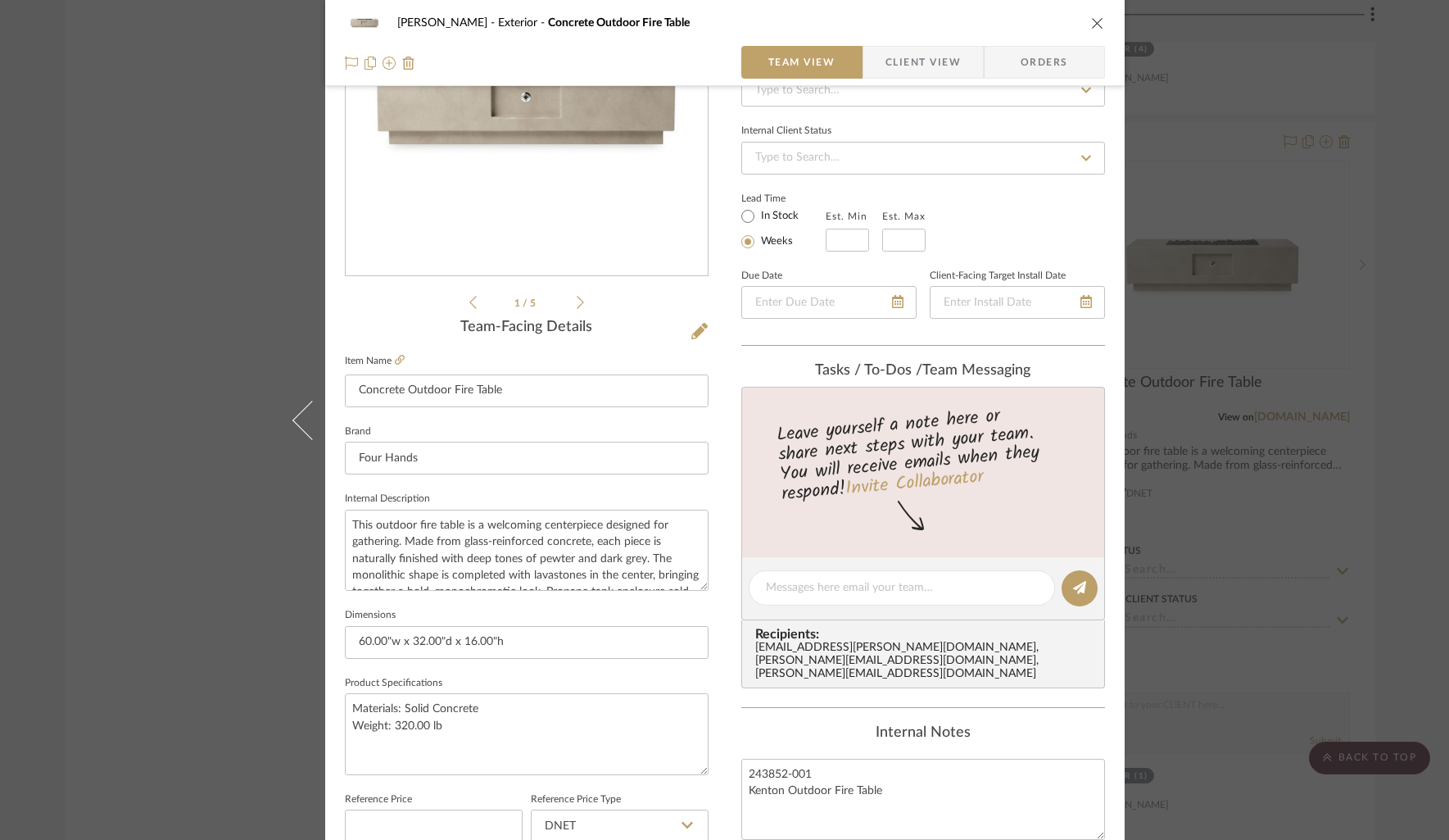
scroll to position [248, 0]
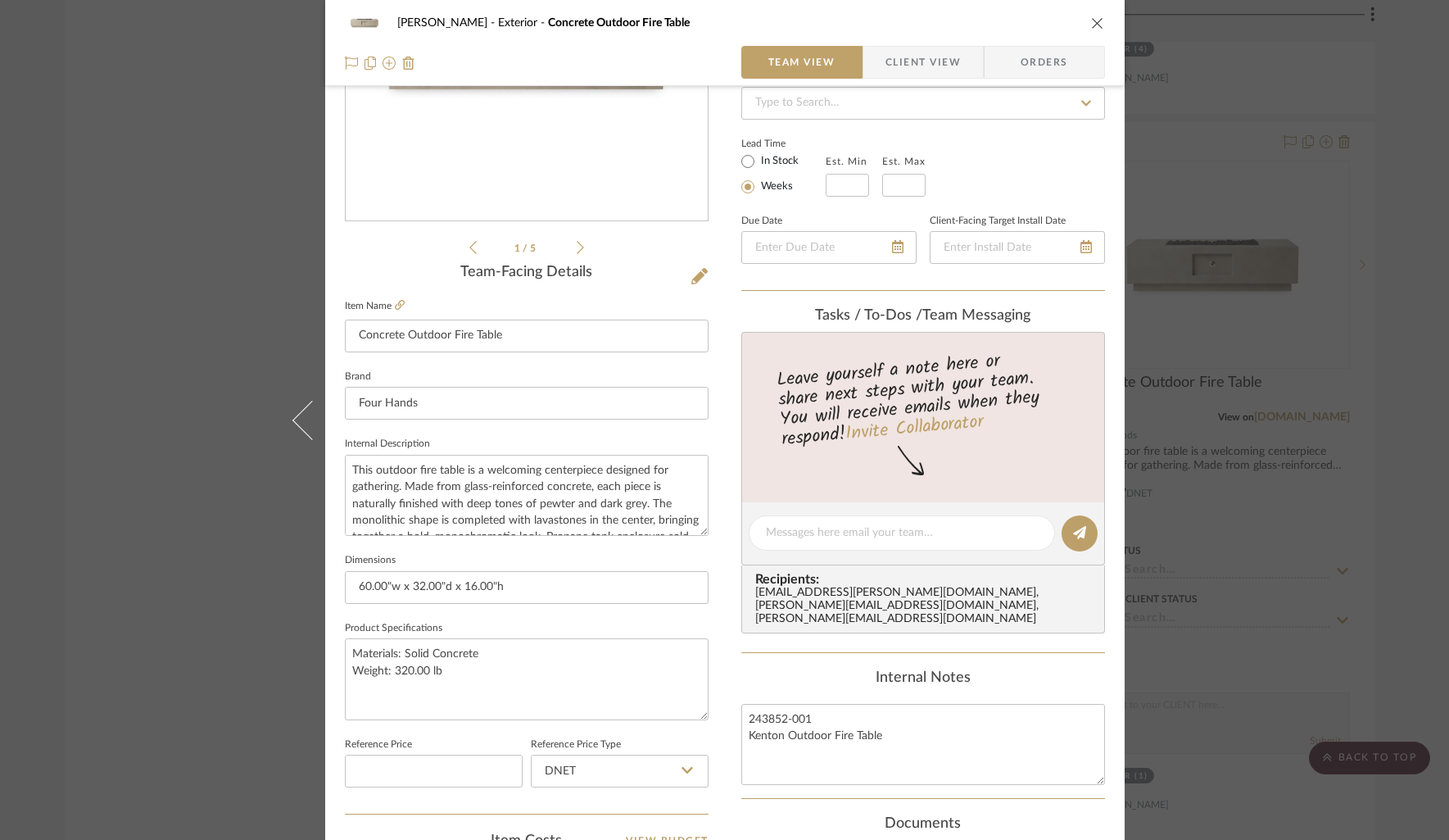
click at [1091, 23] on icon "close" at bounding box center [1098, 23] width 13 height 13
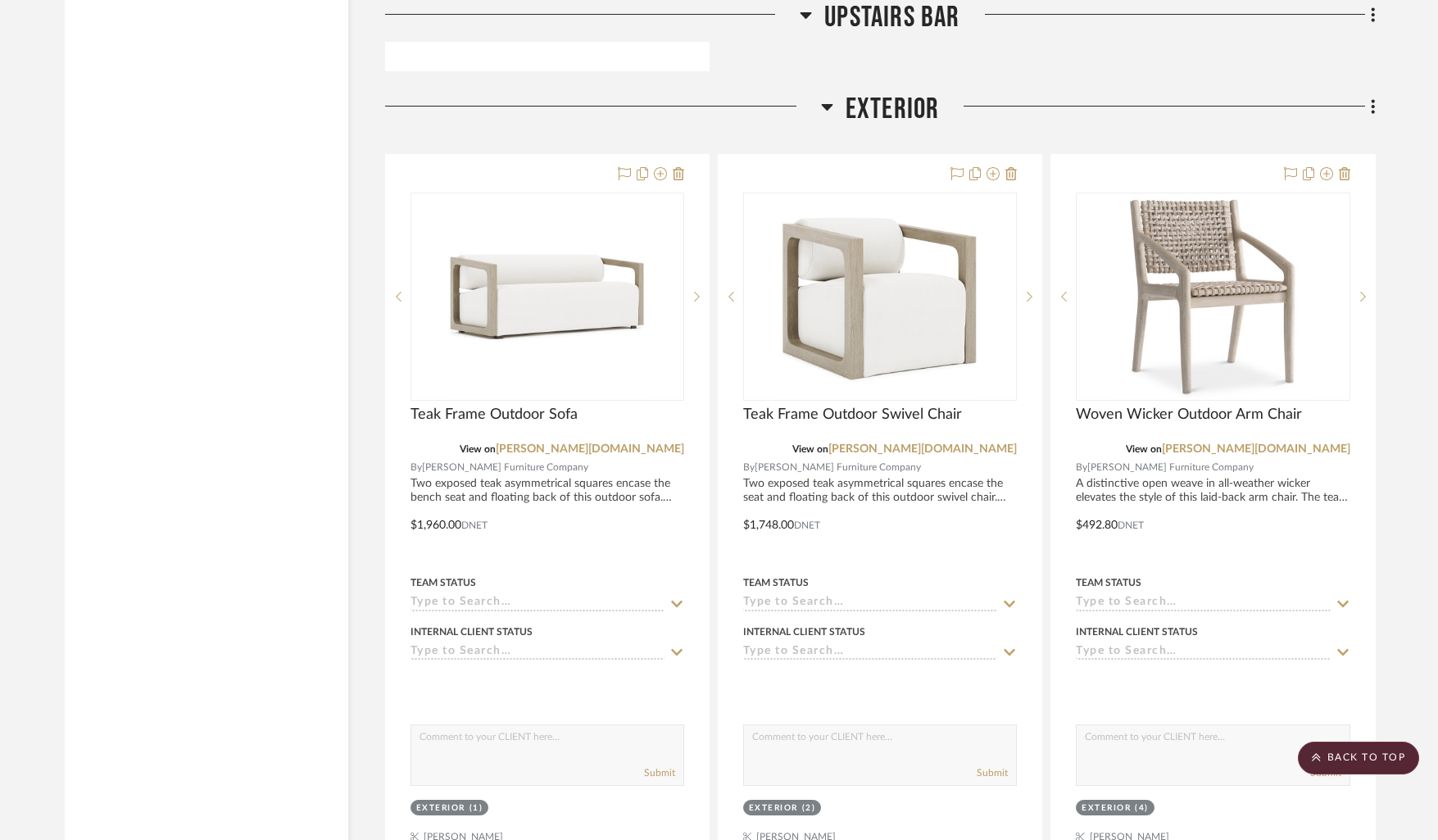
scroll to position [8229, 0]
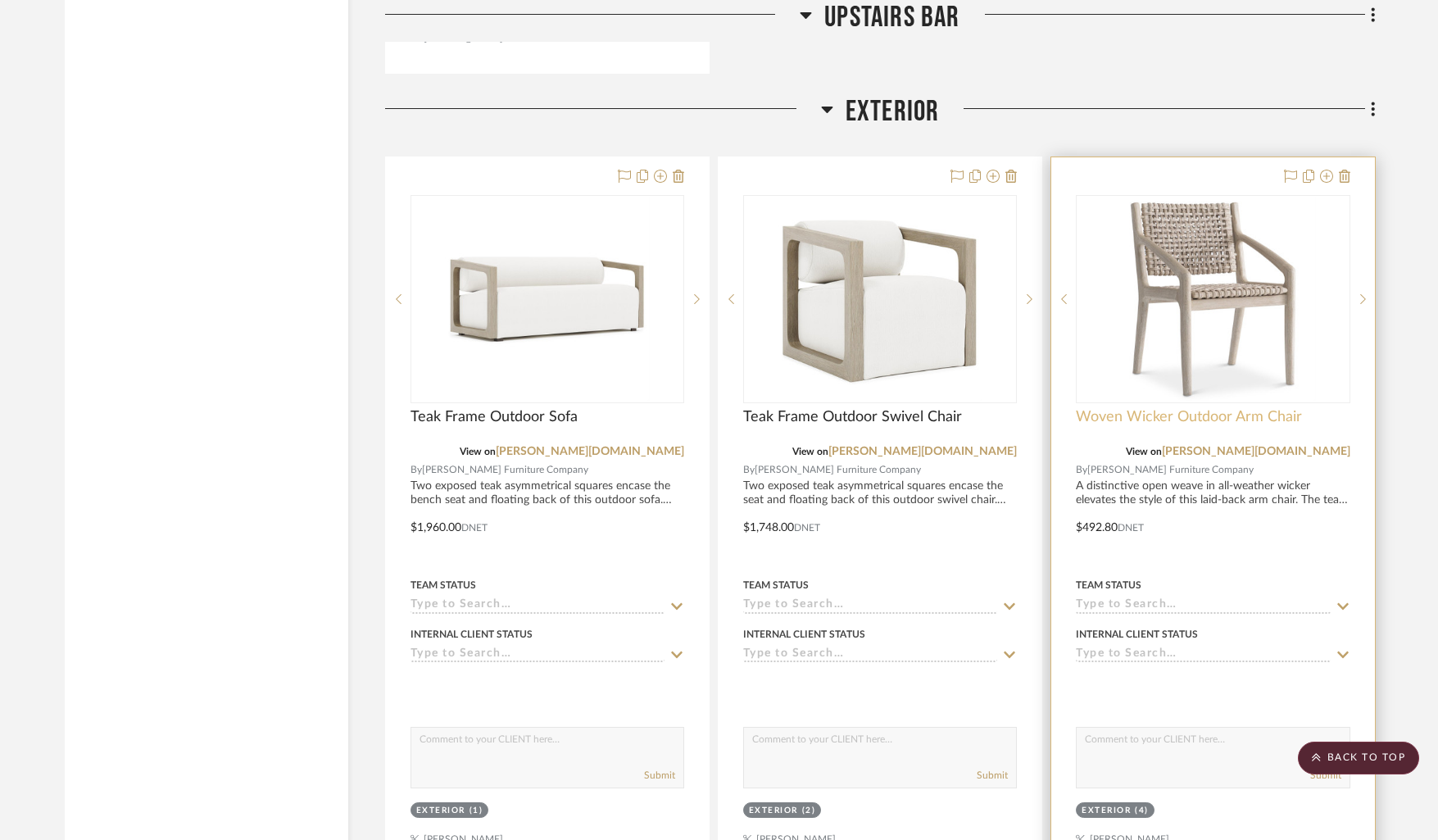
click at [1150, 413] on span "Woven Wicker Outdoor Arm Chair" at bounding box center [1188, 416] width 226 height 18
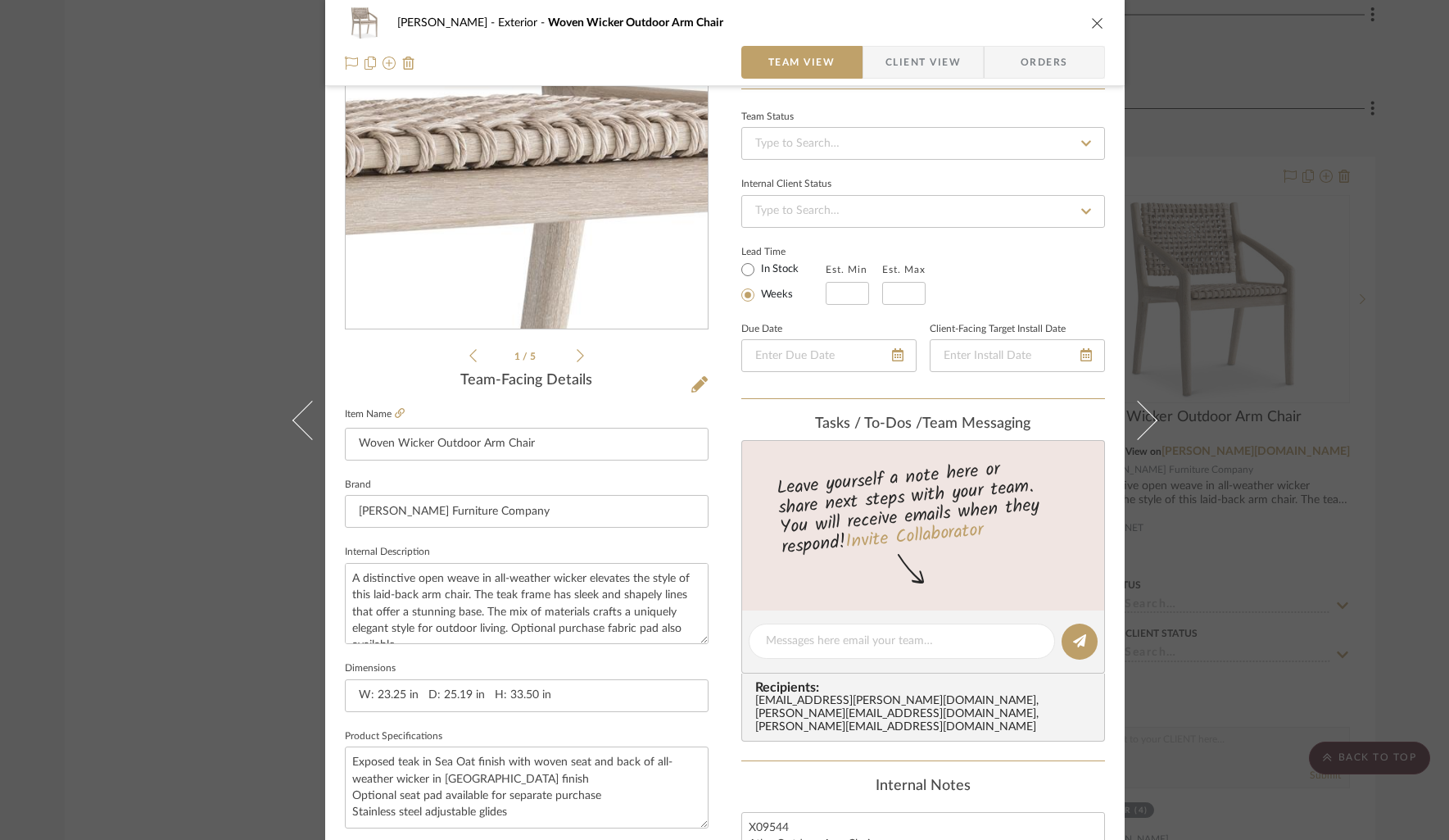
scroll to position [199, 0]
